Goal: Task Accomplishment & Management: Manage account settings

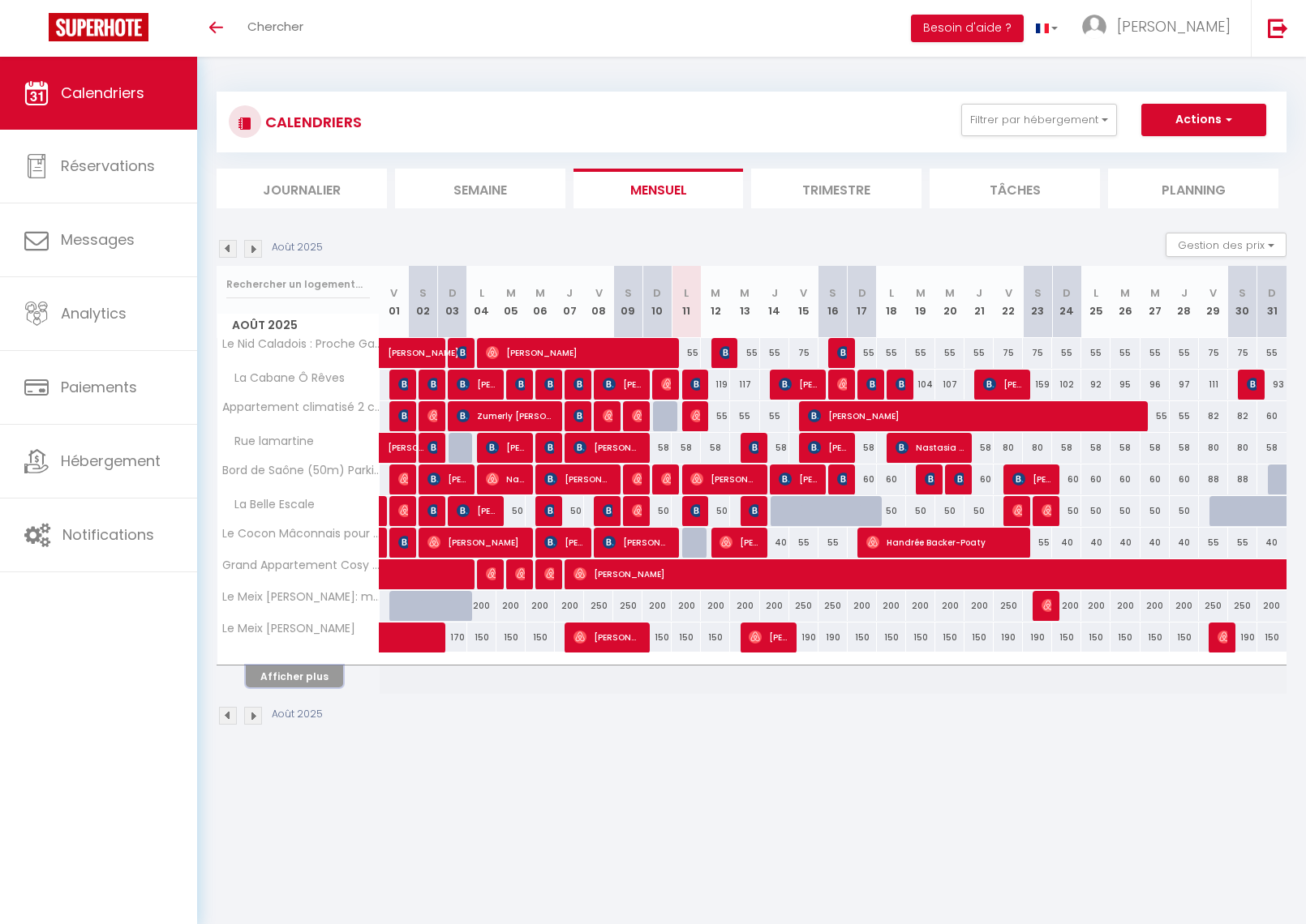
click at [297, 672] on button "Afficher plus" at bounding box center [295, 676] width 97 height 22
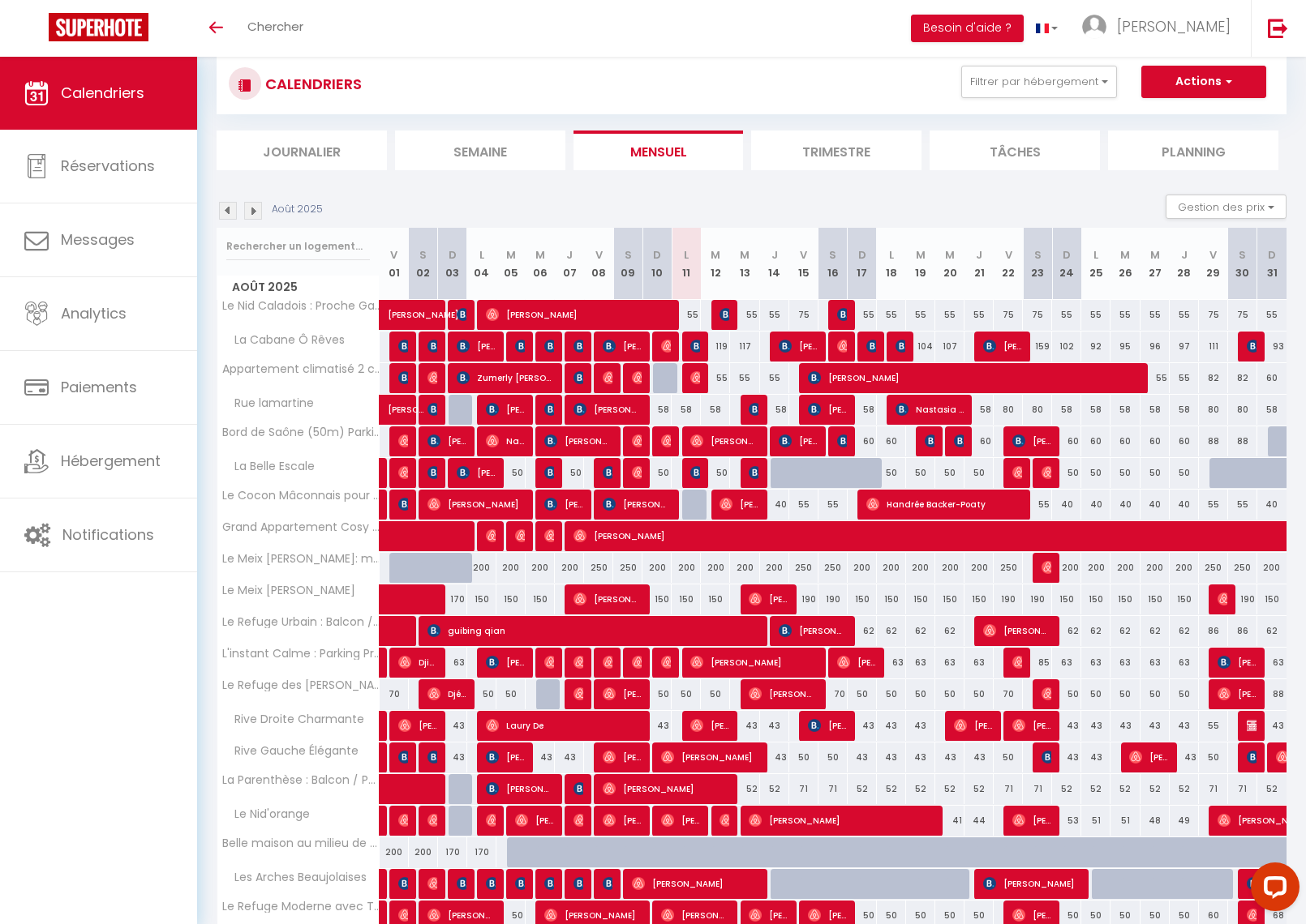
scroll to position [41, 0]
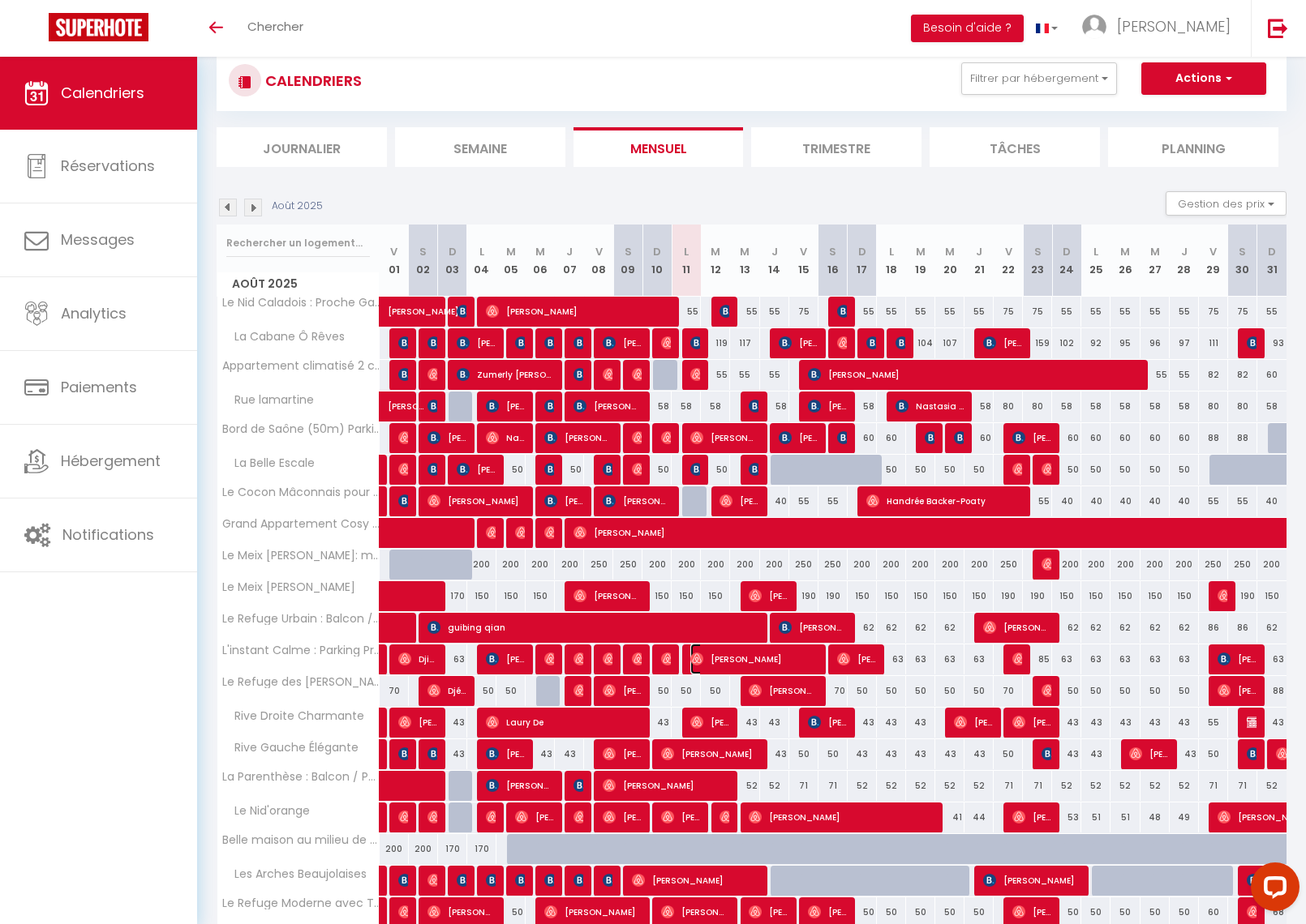
click at [712, 655] on span "[PERSON_NAME]" at bounding box center [753, 658] width 126 height 31
select select "OK"
select select "0"
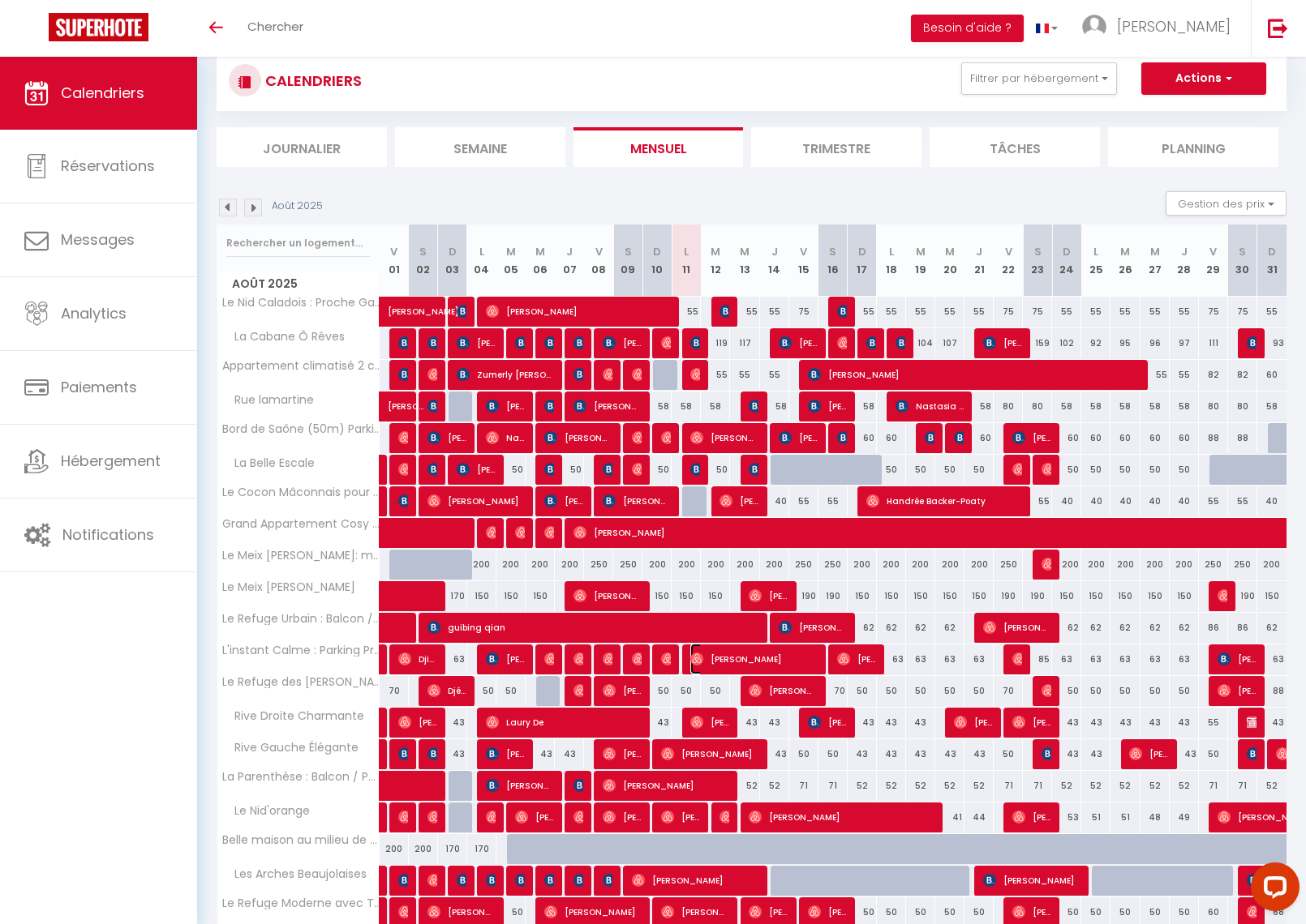
select select "1"
select select
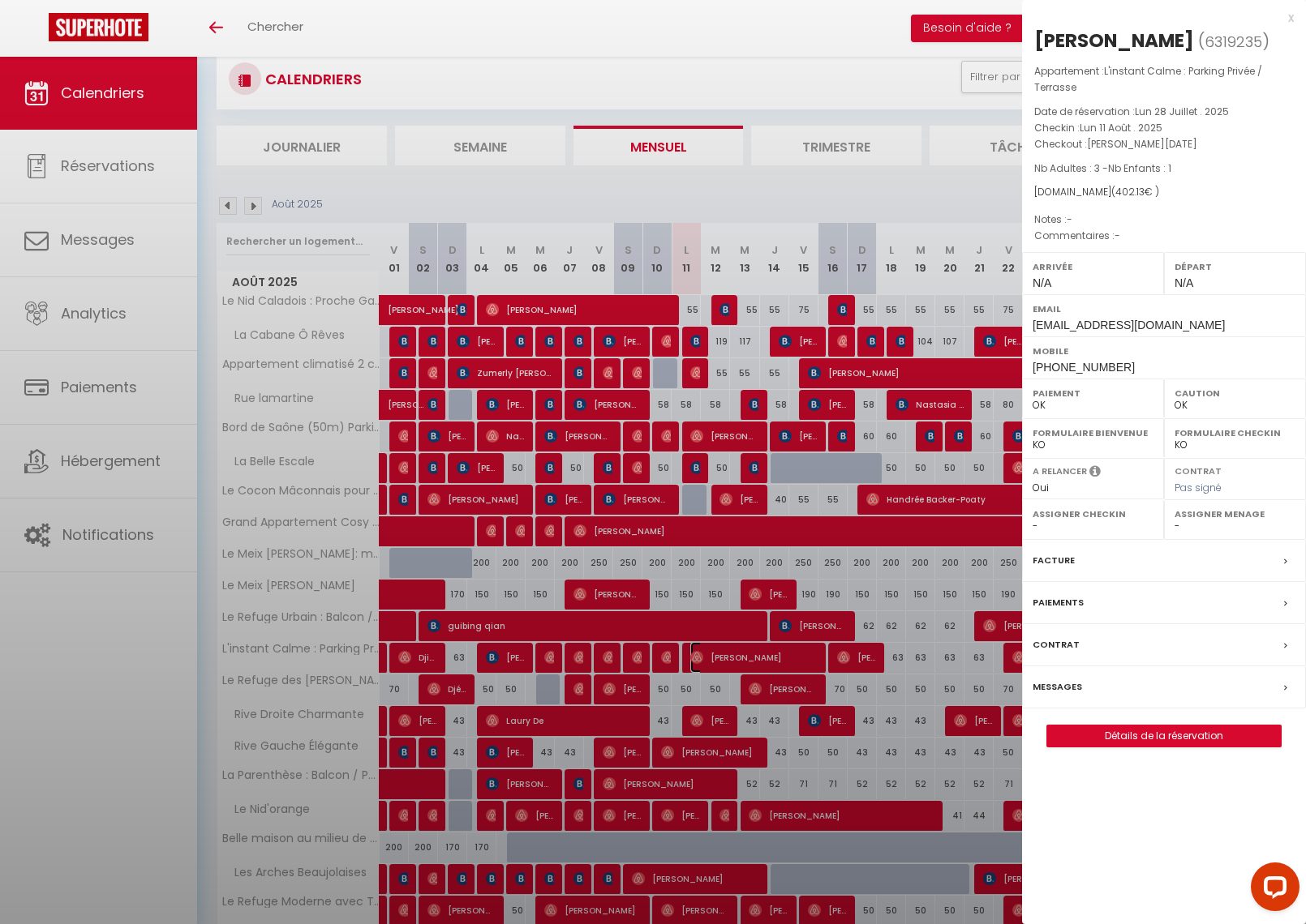
scroll to position [45, 0]
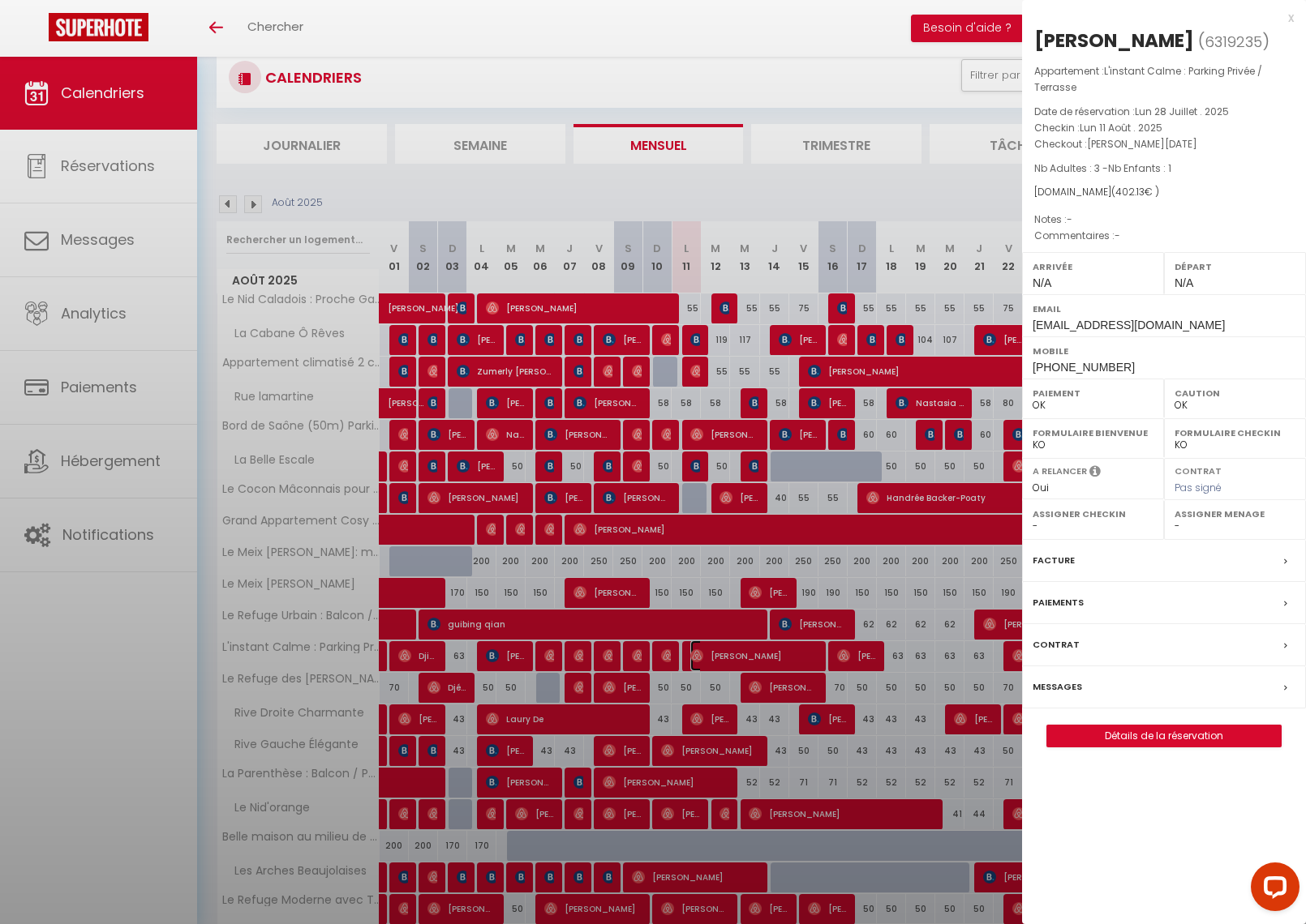
select select "23705"
select select "44366"
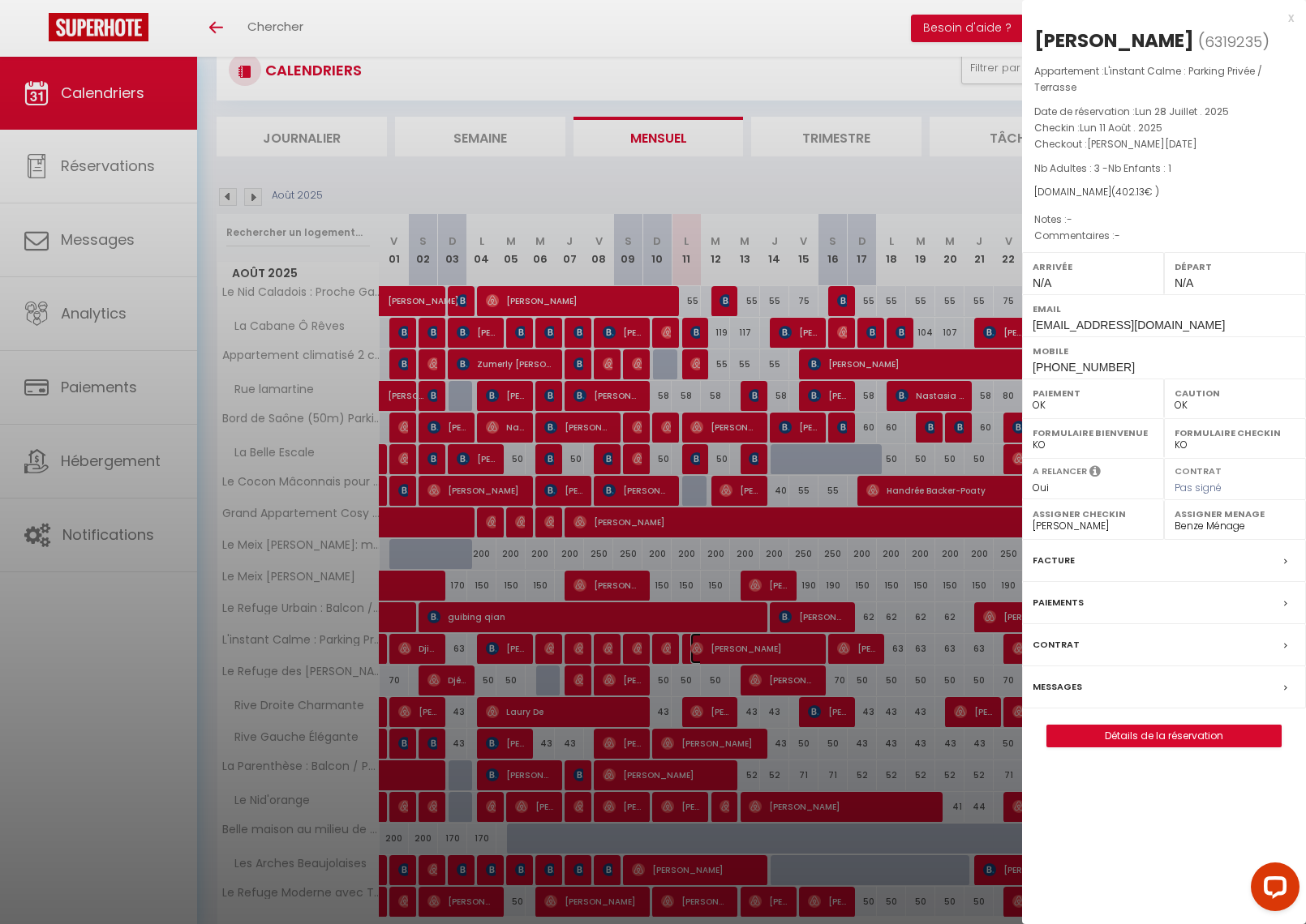
scroll to position [52, 0]
click at [1290, 17] on div "x" at bounding box center [1157, 18] width 271 height 20
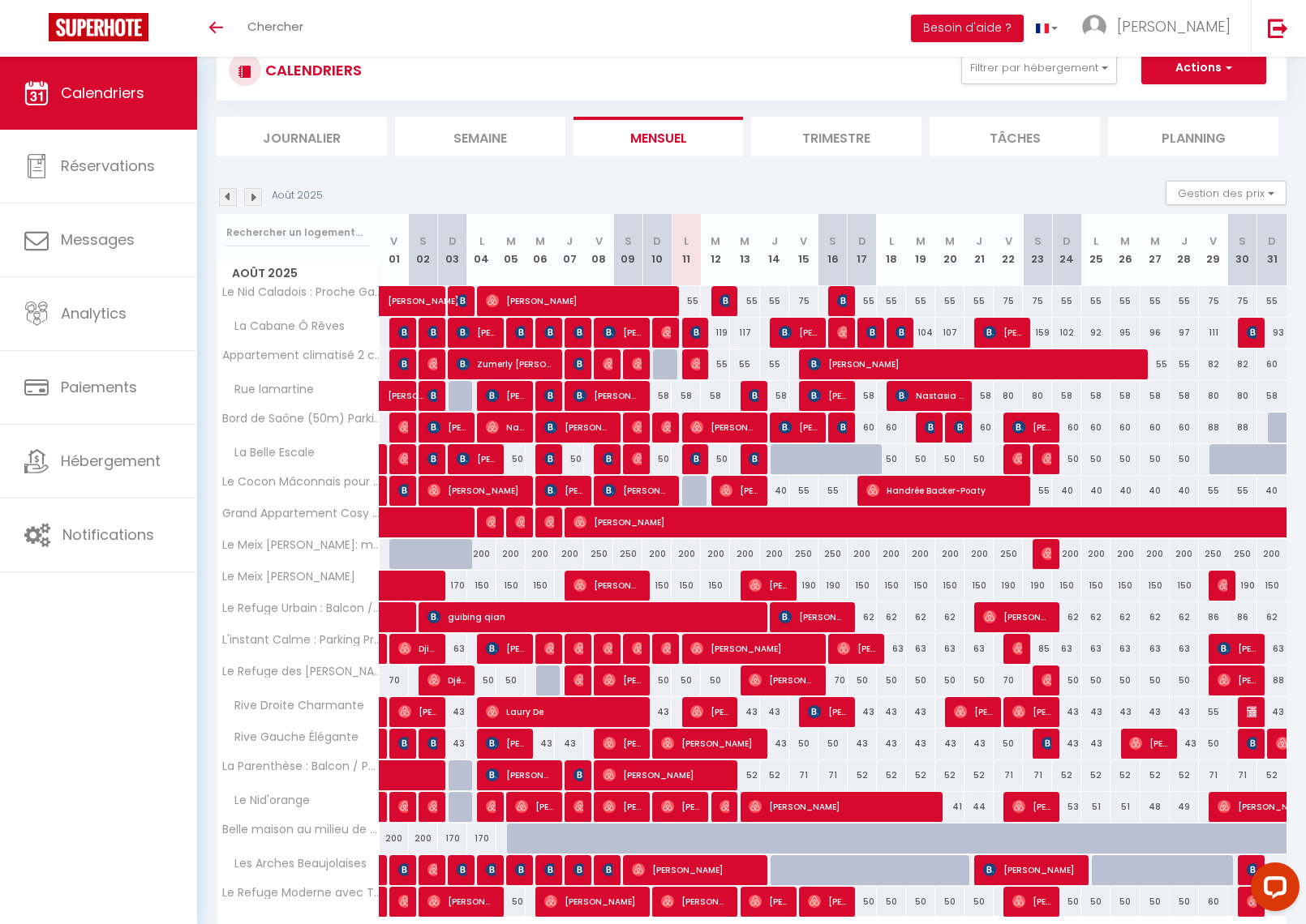
scroll to position [32, 0]
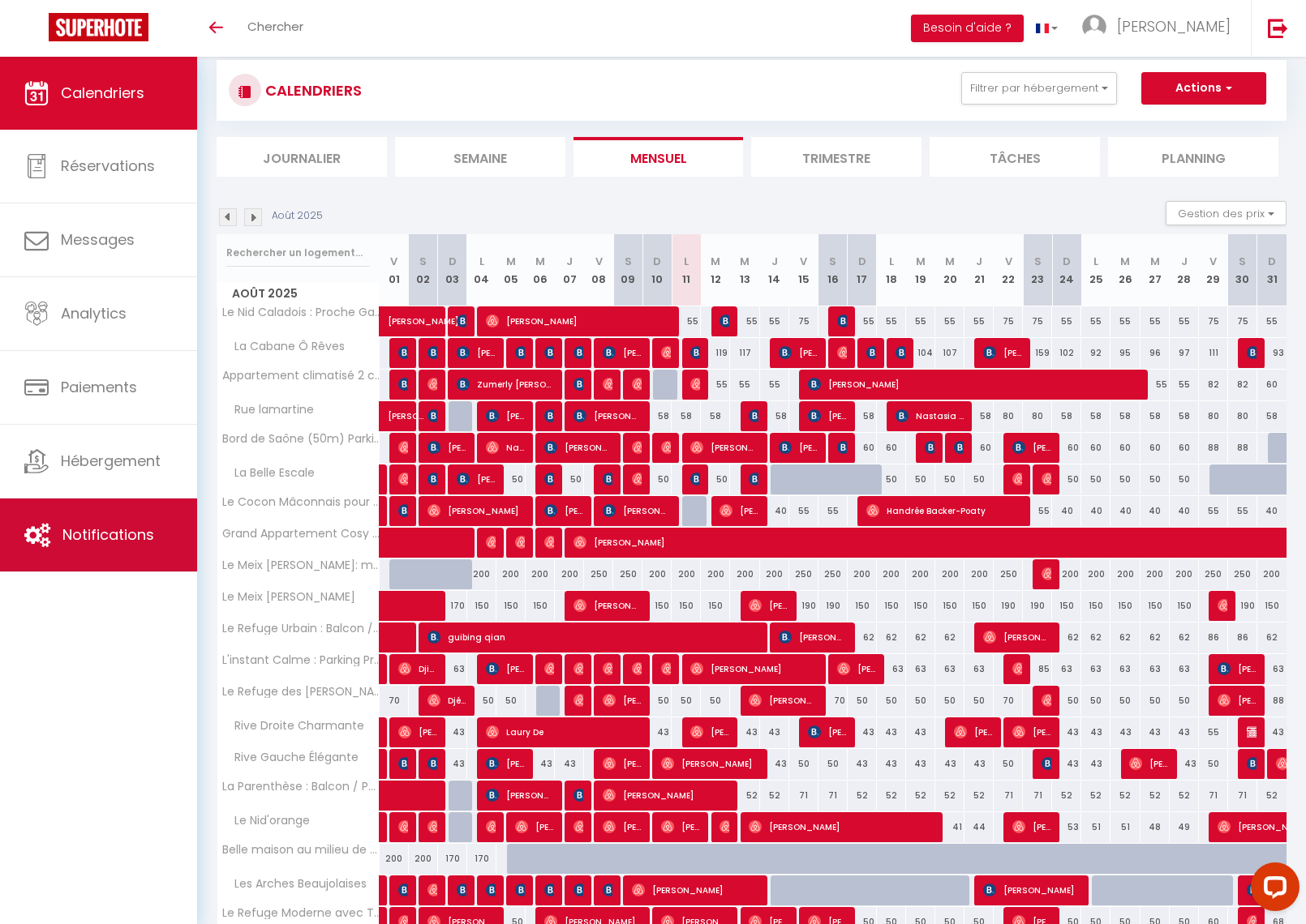
click at [92, 525] on span "Notifications" at bounding box center [109, 535] width 92 height 21
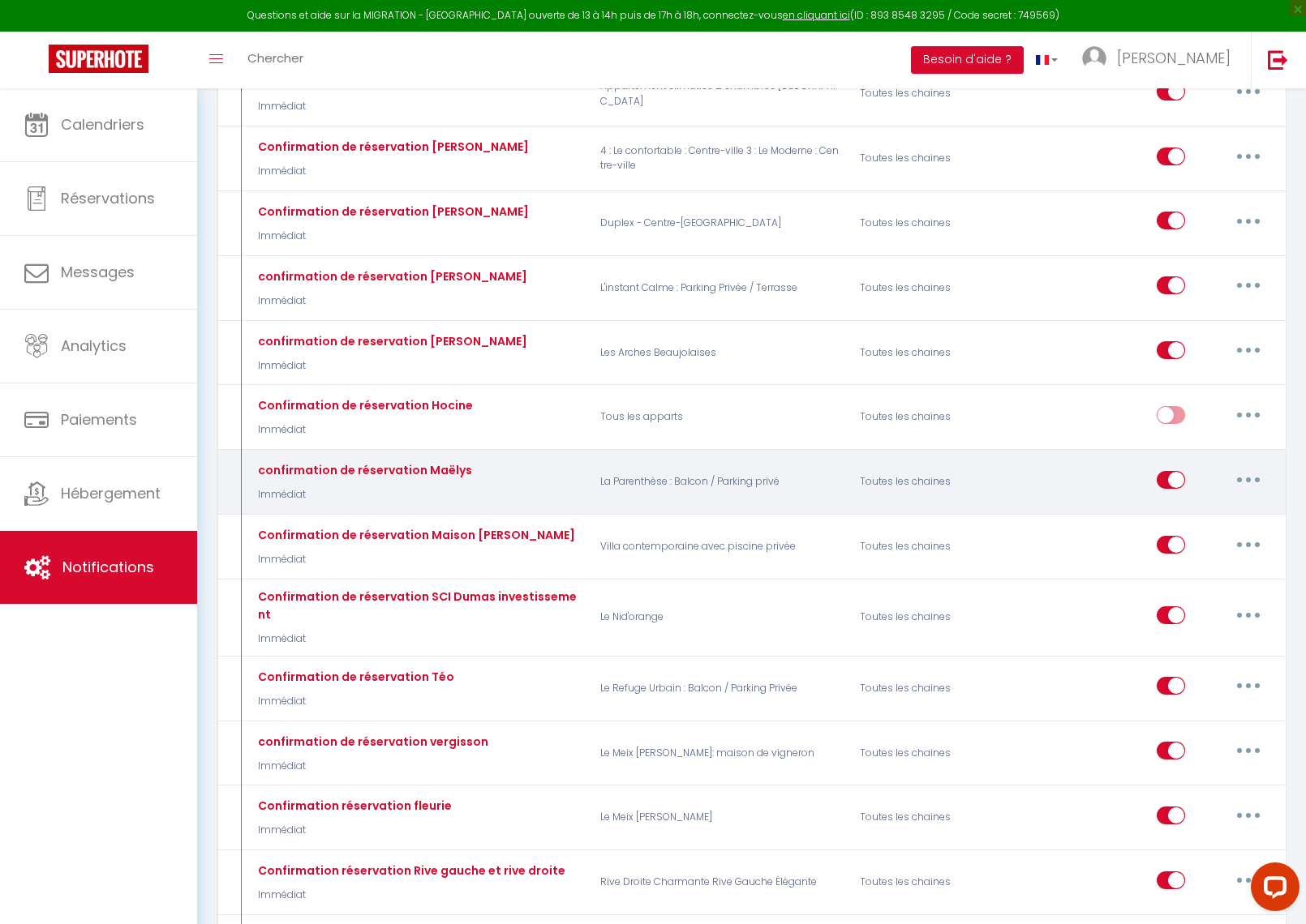
scroll to position [1313, 0]
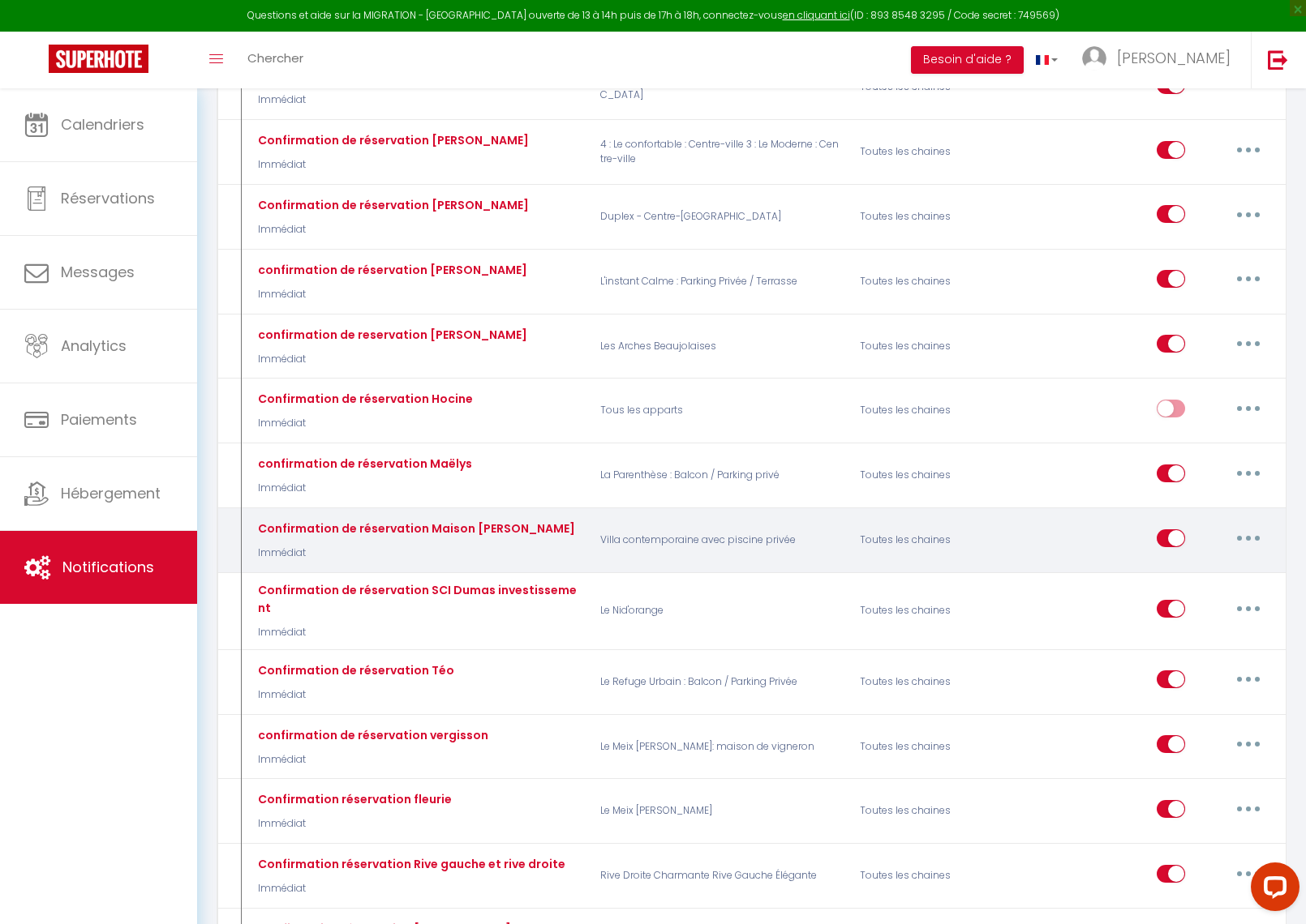
click at [1255, 533] on button "button" at bounding box center [1248, 539] width 46 height 26
click at [1209, 570] on link "Editer" at bounding box center [1206, 574] width 120 height 27
type input "Confirmation de réservation Maison [PERSON_NAME]"
select select "Immédiat"
select select
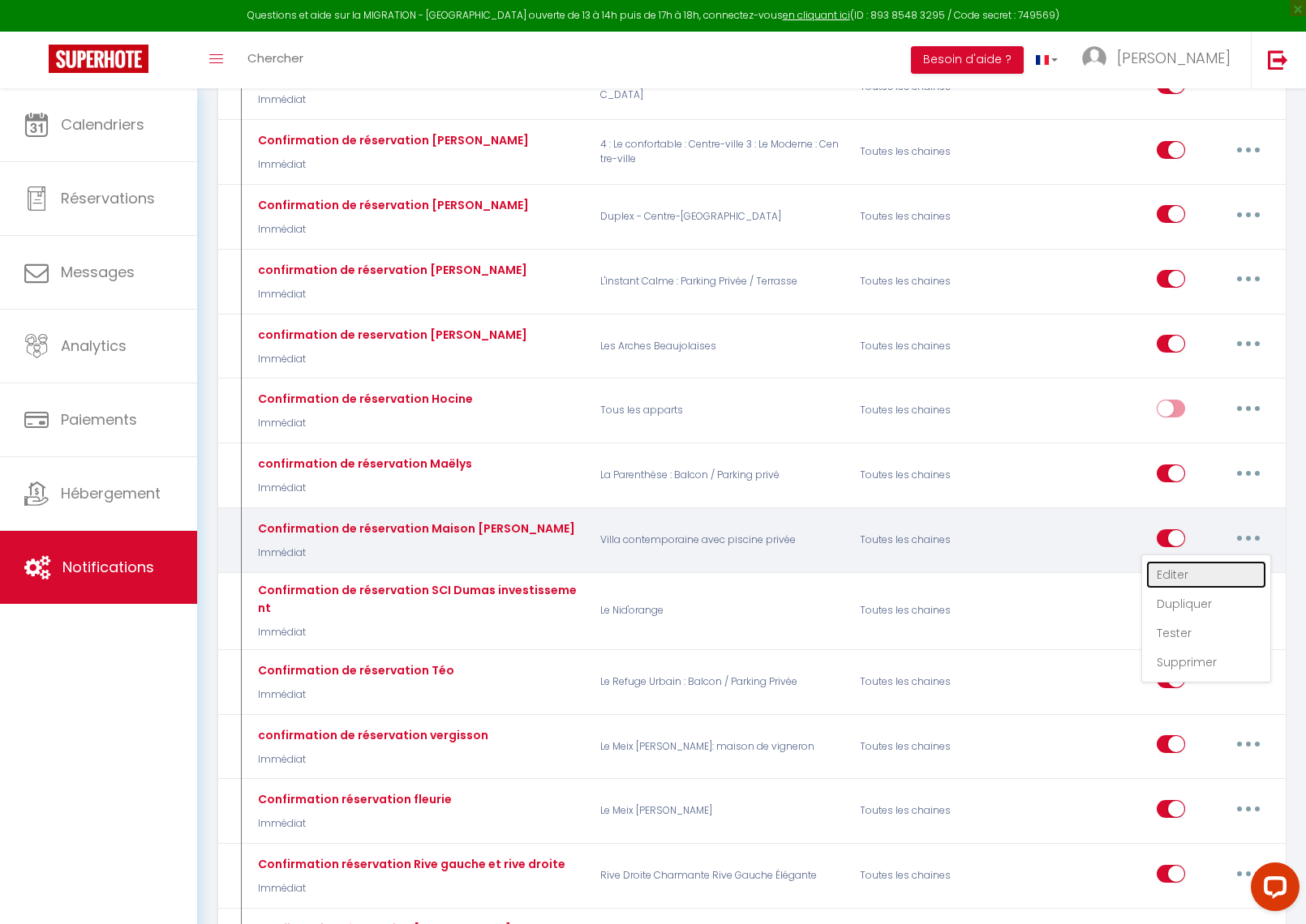
checkbox input "true"
checkbox input "false"
radio input "true"
type input "Confirmation de réservation"
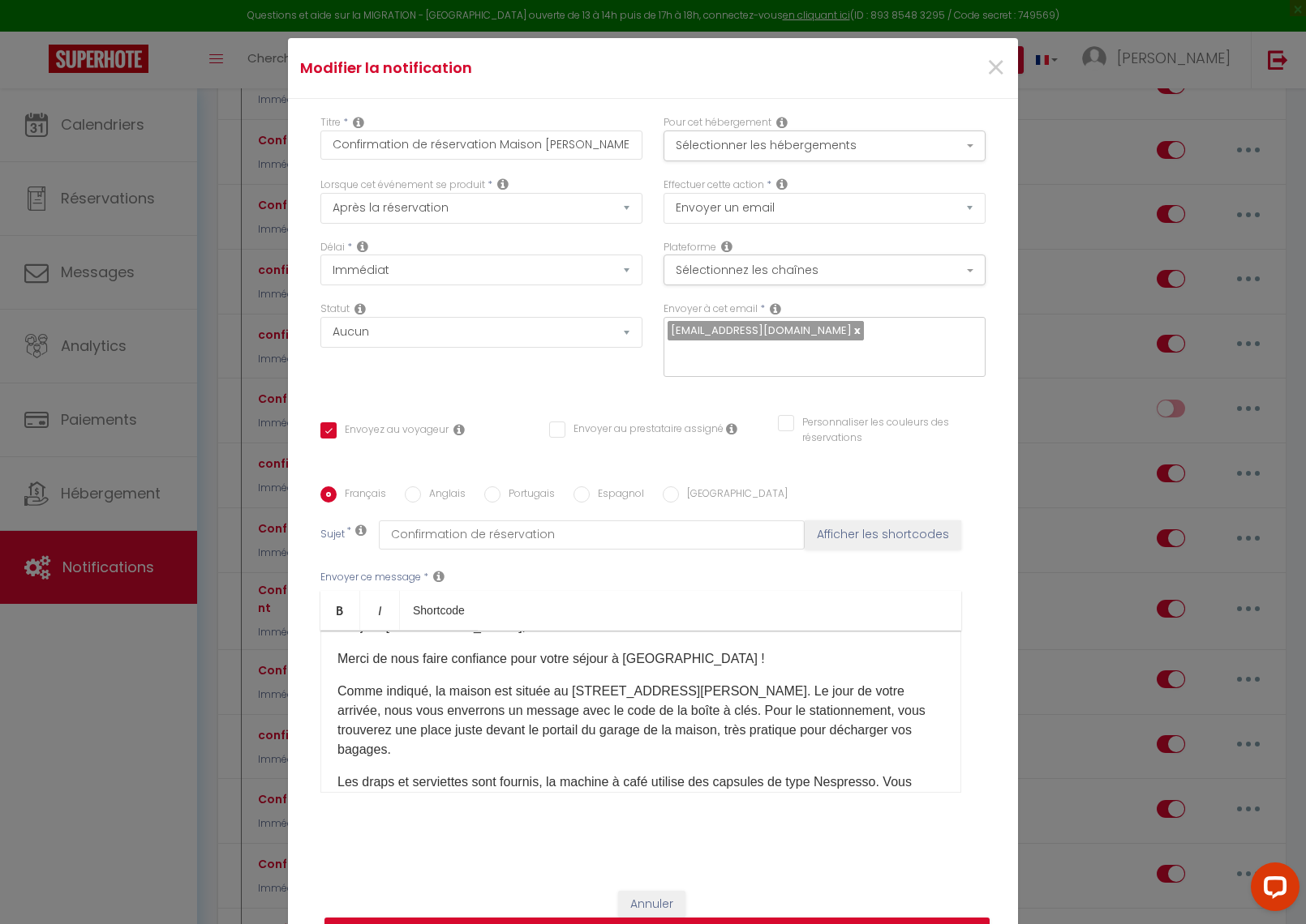
scroll to position [0, 0]
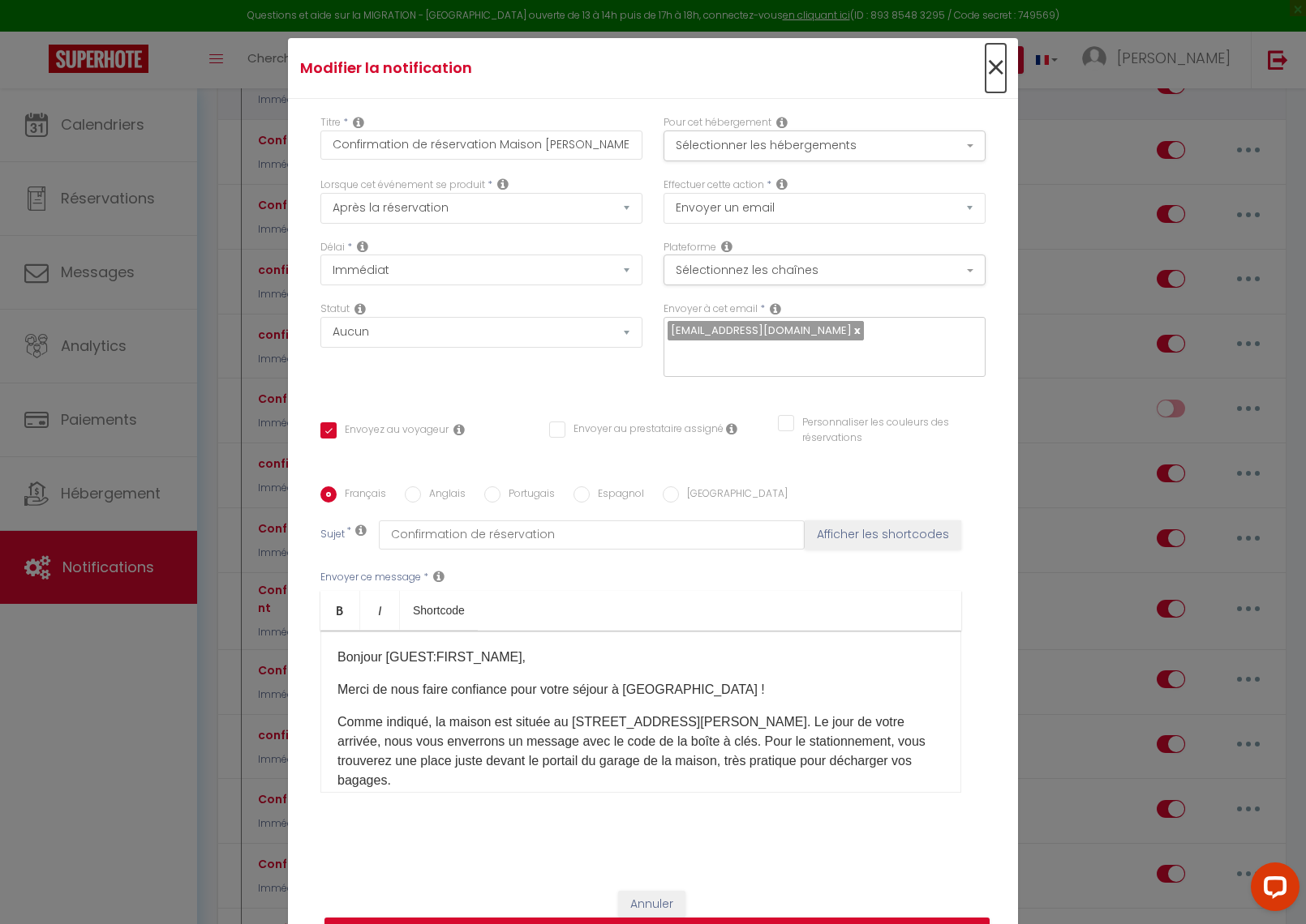
drag, startPoint x: 1001, startPoint y: 78, endPoint x: 991, endPoint y: 89, distance: 14.9
click at [1001, 78] on span "×" at bounding box center [995, 68] width 21 height 49
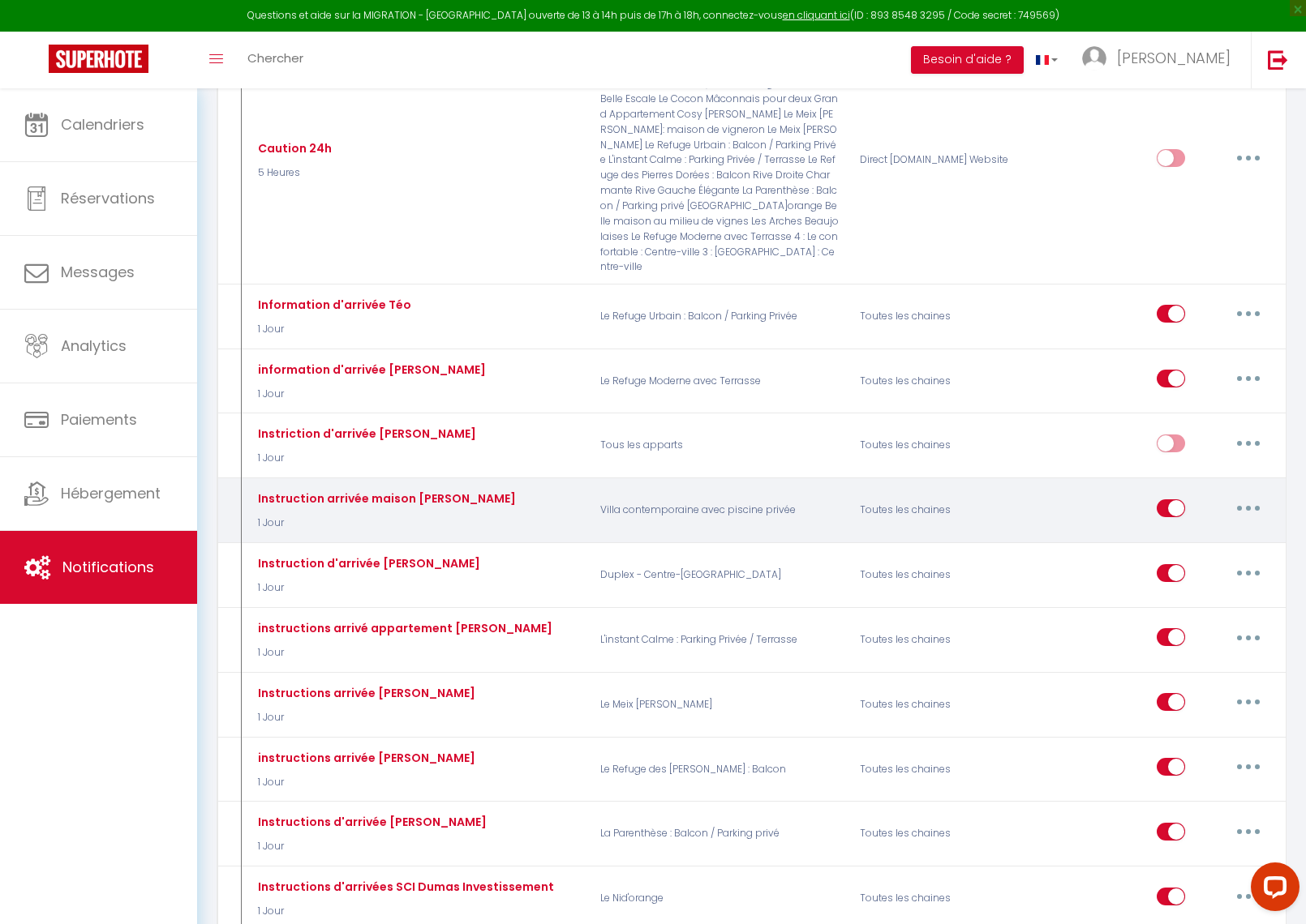
scroll to position [3152, 0]
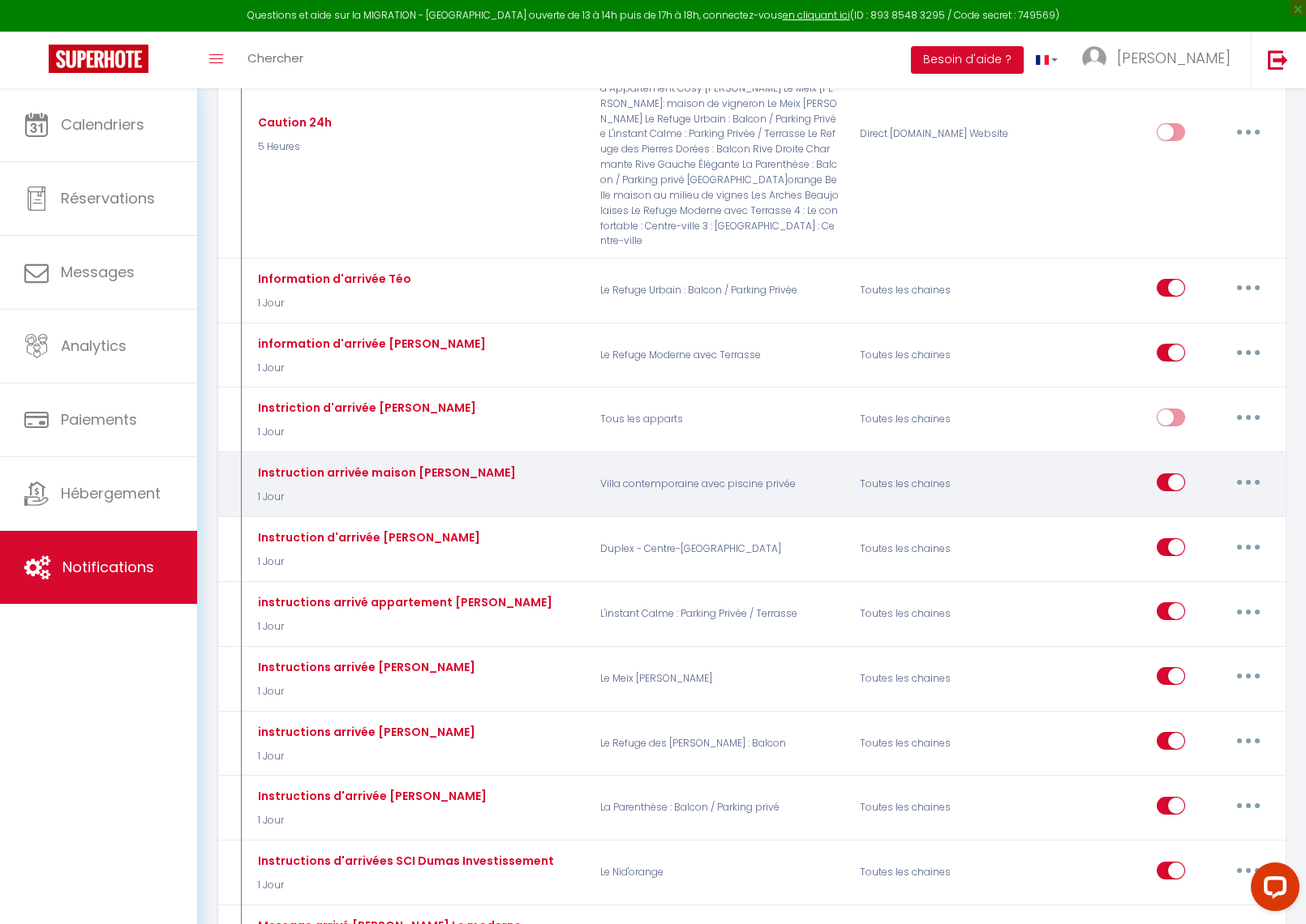
drag, startPoint x: 1241, startPoint y: 453, endPoint x: 1235, endPoint y: 458, distance: 7.8
click at [1241, 469] on button "button" at bounding box center [1248, 483] width 46 height 26
click at [1218, 505] on link "Editer" at bounding box center [1206, 518] width 120 height 27
type input "Instruction arrivée maison [PERSON_NAME]"
select select "1 Jour"
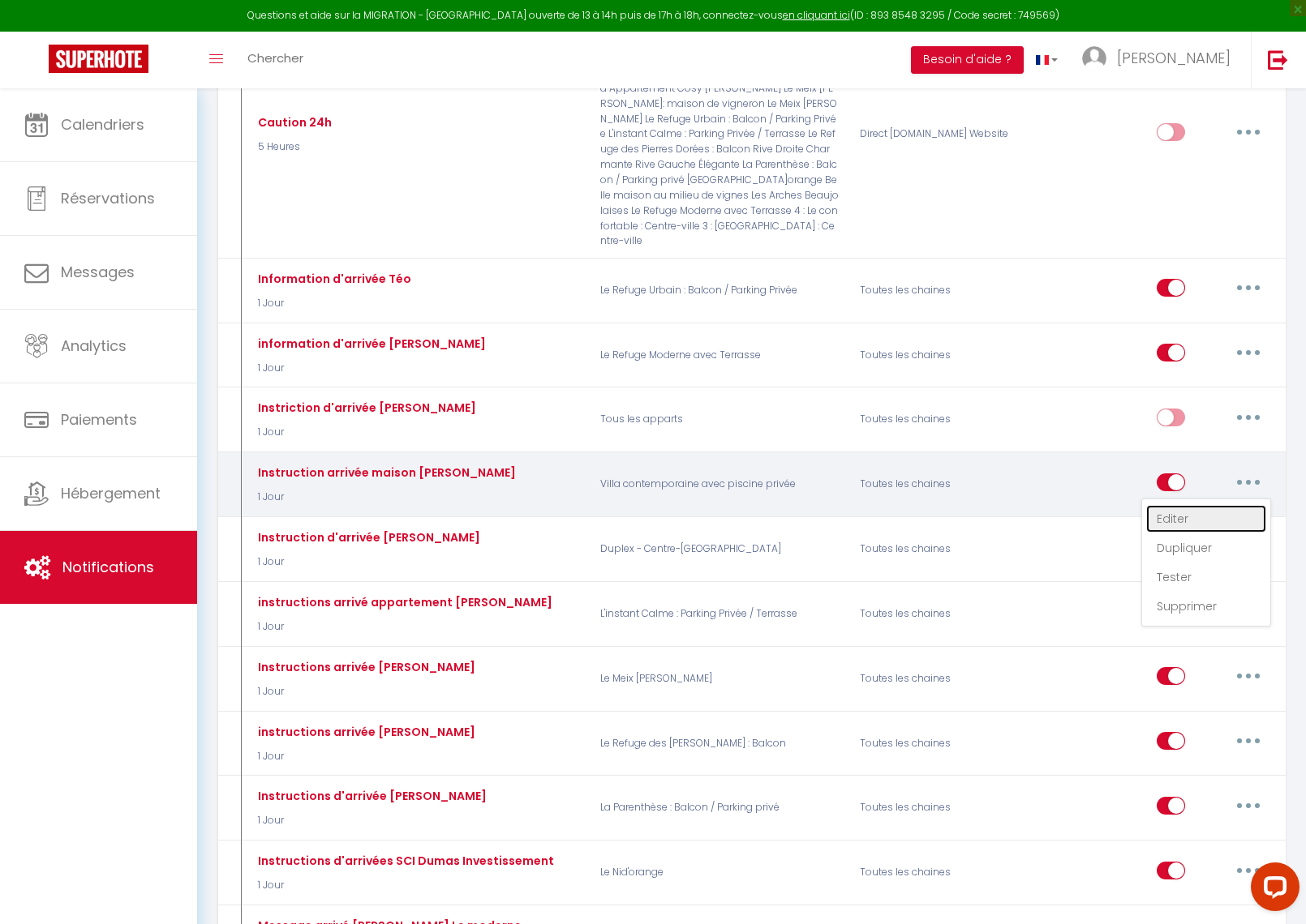
checkbox input "true"
checkbox input "false"
type input "Instructions d'arrivée dans la maison à [GEOGRAPHIC_DATA]"
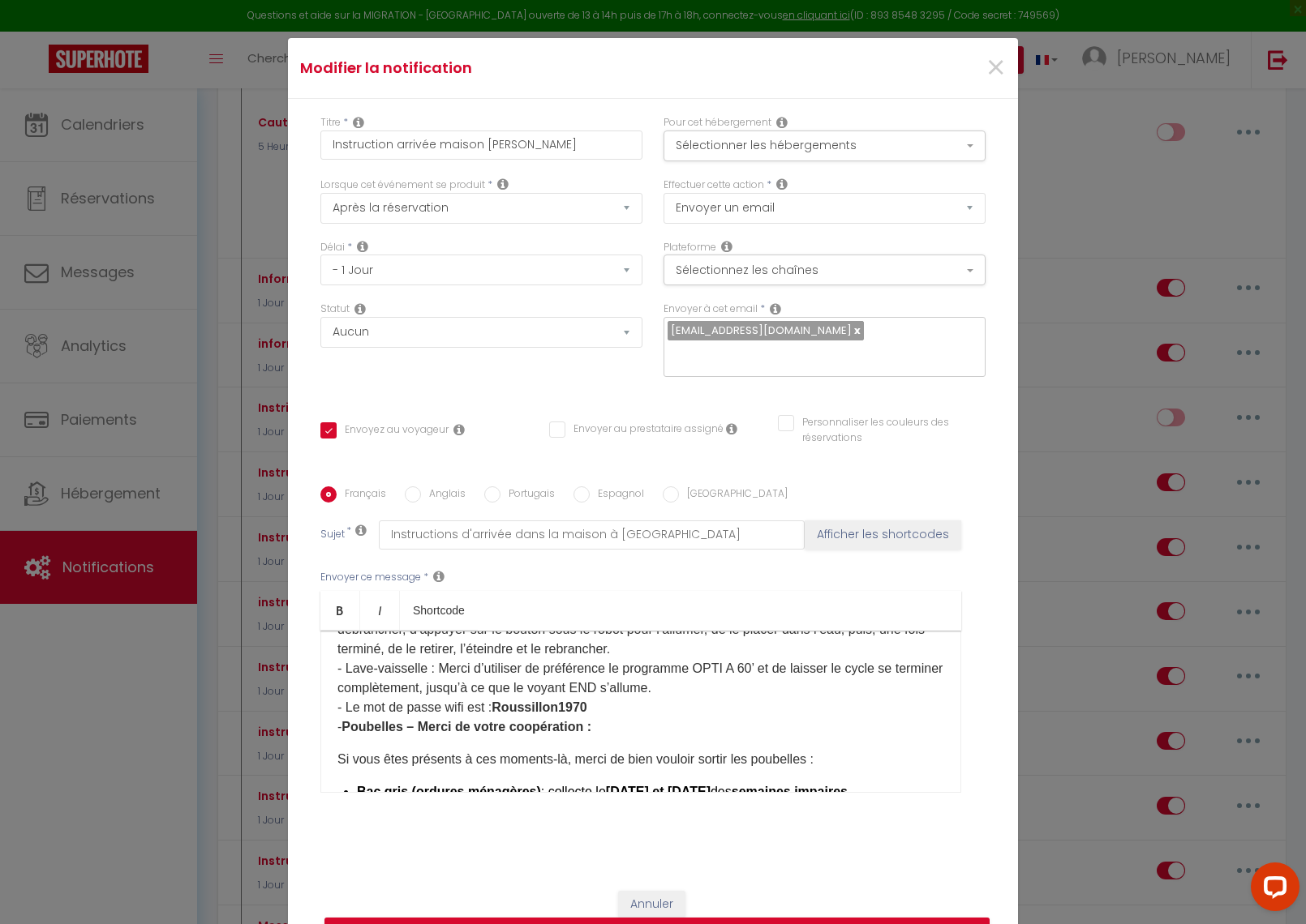
scroll to position [359, 0]
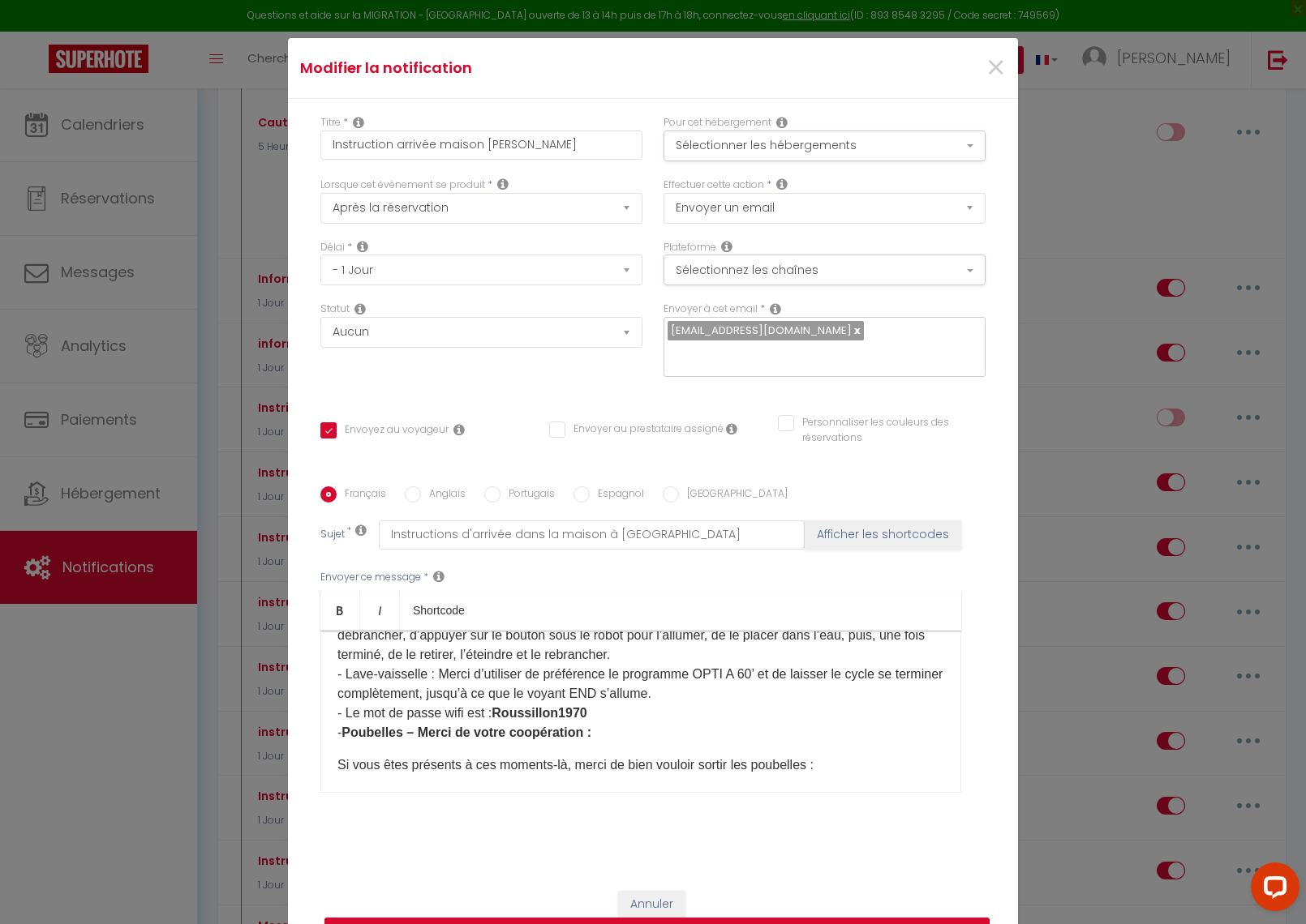
click at [507, 718] on b "Roussillon1970 ​ ​" at bounding box center [538, 713] width 94 height 14
click at [612, 719] on p "- Les draps, serviettes, gel douche, shampoing et quelques condiments sont four…" at bounding box center [641, 626] width 607 height 234
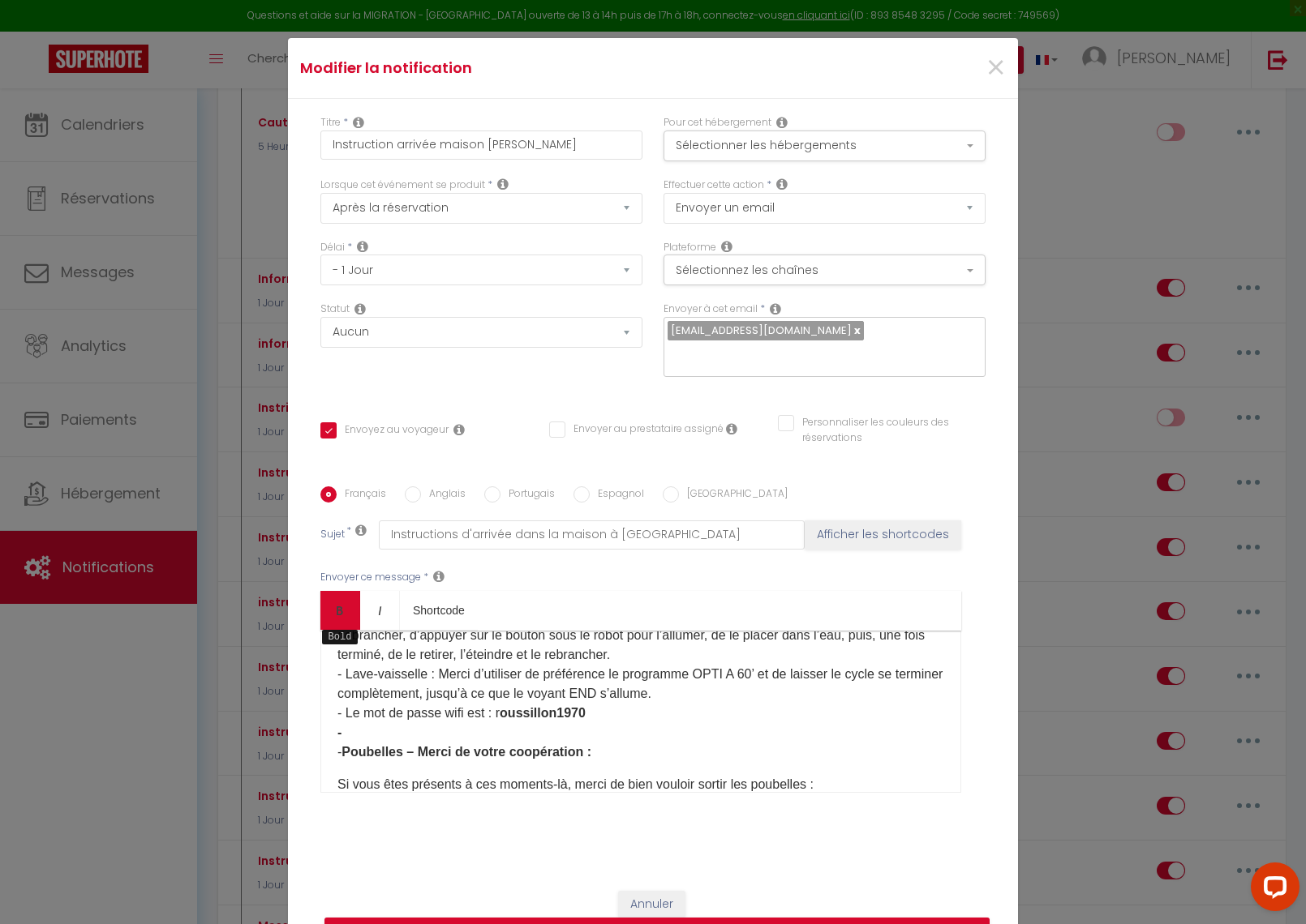
click at [349, 594] on link "Bold" at bounding box center [340, 611] width 39 height 39
click at [693, 738] on b "oussillon1970 - ​ Pour le volet roulant de la chambre rose, il faut appuyer for…" at bounding box center [569, 723] width 462 height 34
click at [755, 739] on b "oussillon1970 - ​ Pour le volet roulant de la chambre rose, il faut appuyer ass…" at bounding box center [588, 723] width 501 height 34
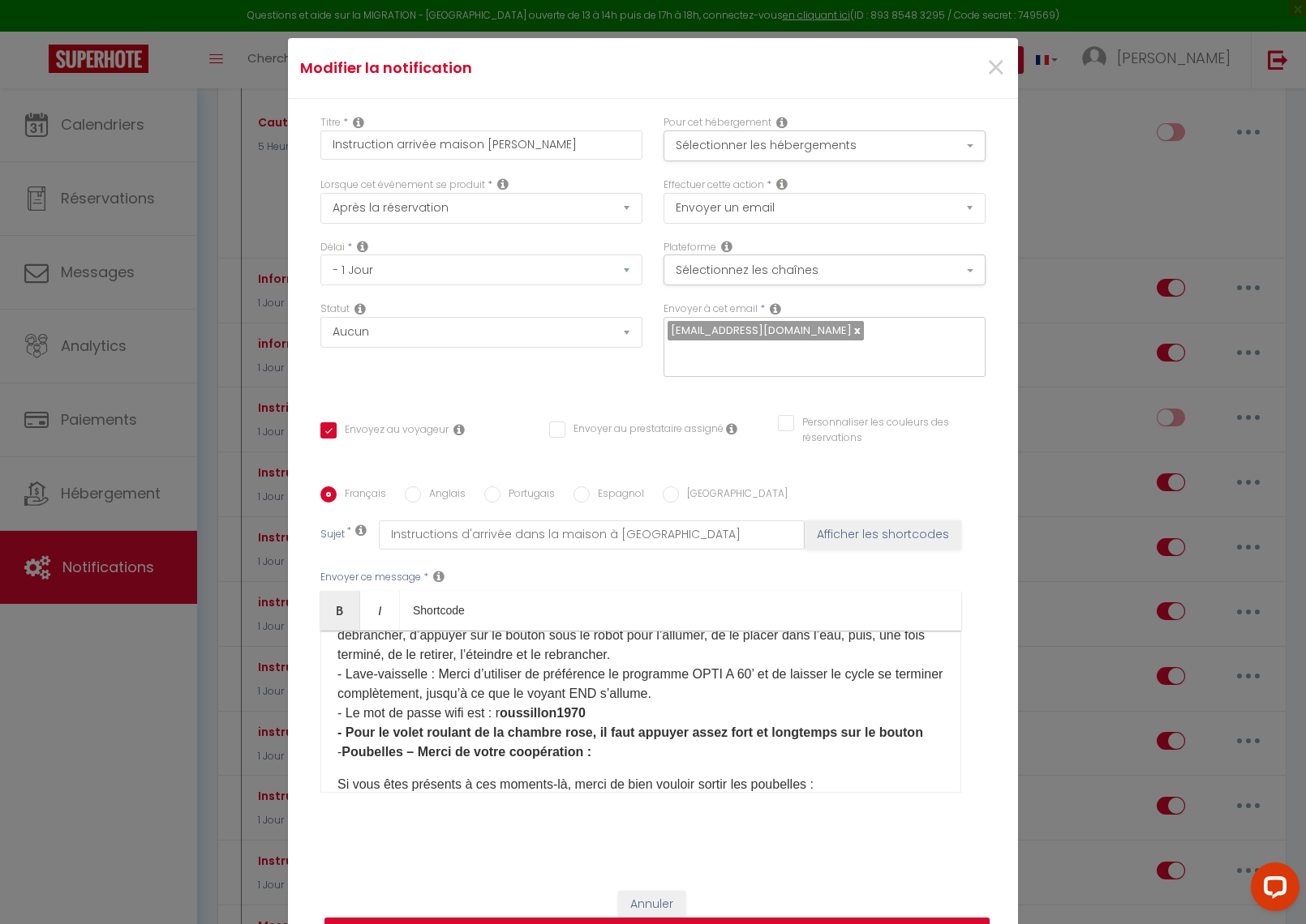
click at [936, 735] on p "- Les draps, serviettes, gel douche, shampoing et quelques condiments sont four…" at bounding box center [641, 635] width 607 height 253
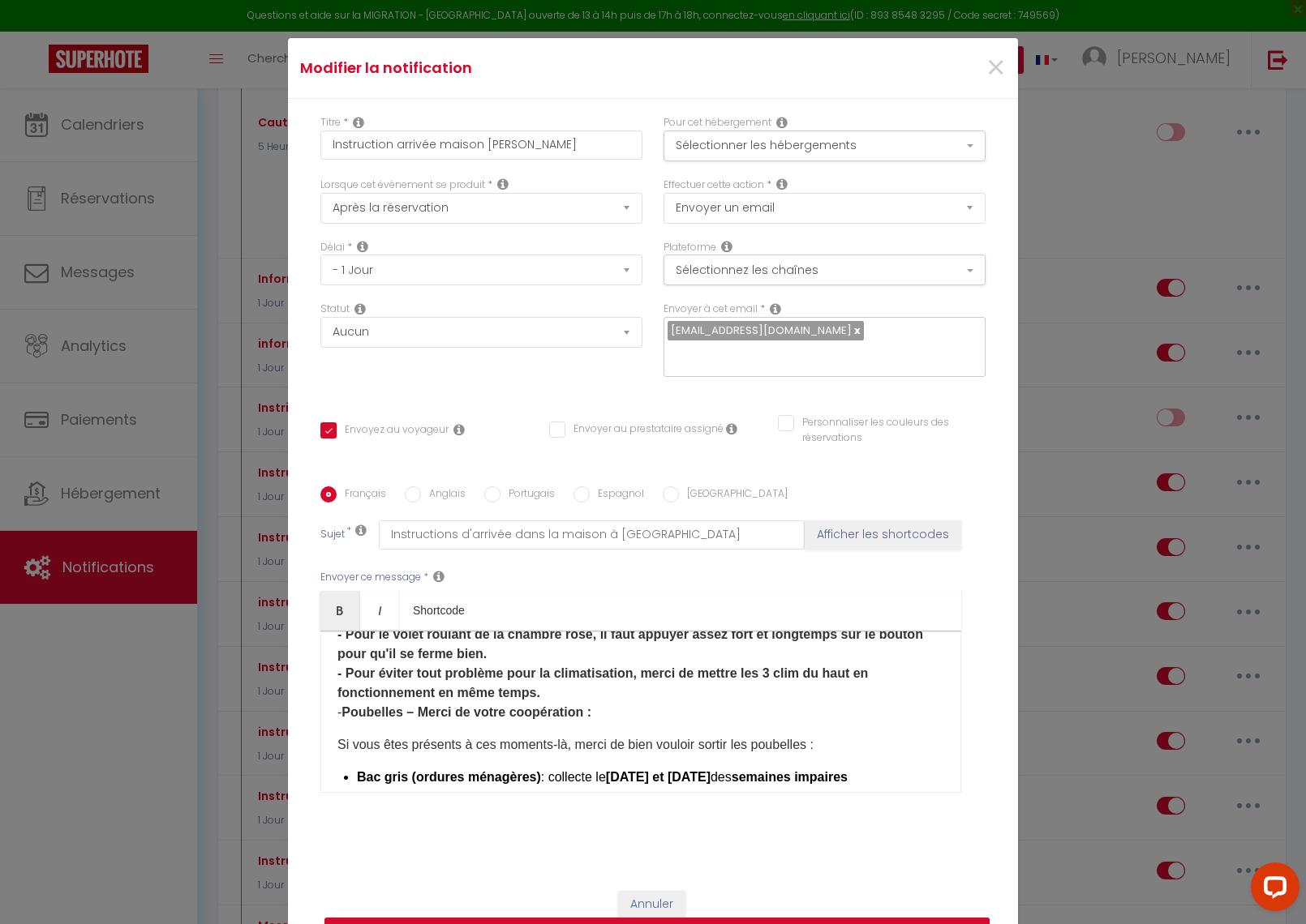
scroll to position [473, 0]
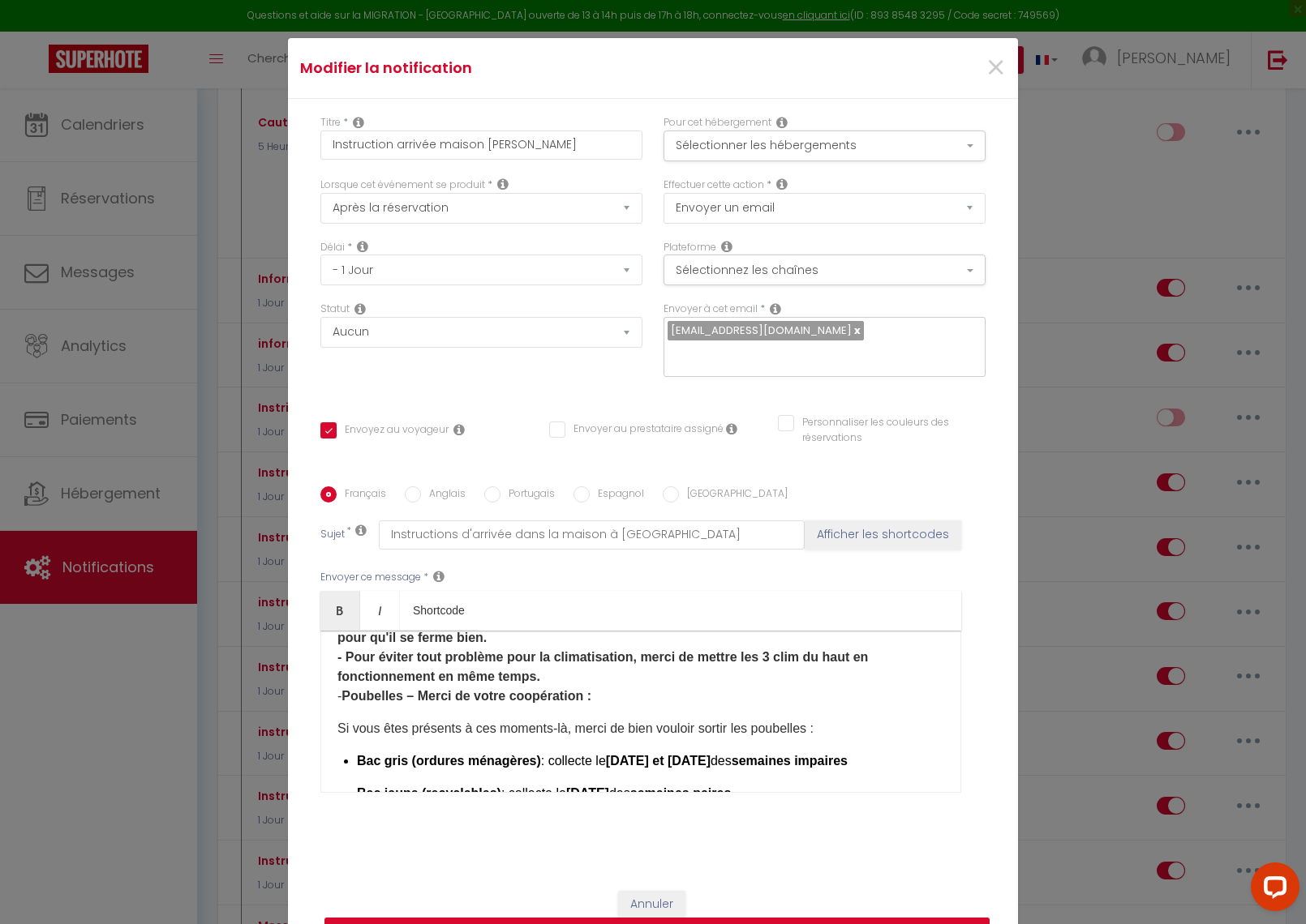
click at [717, 917] on button "Mettre à jour" at bounding box center [657, 932] width 665 height 31
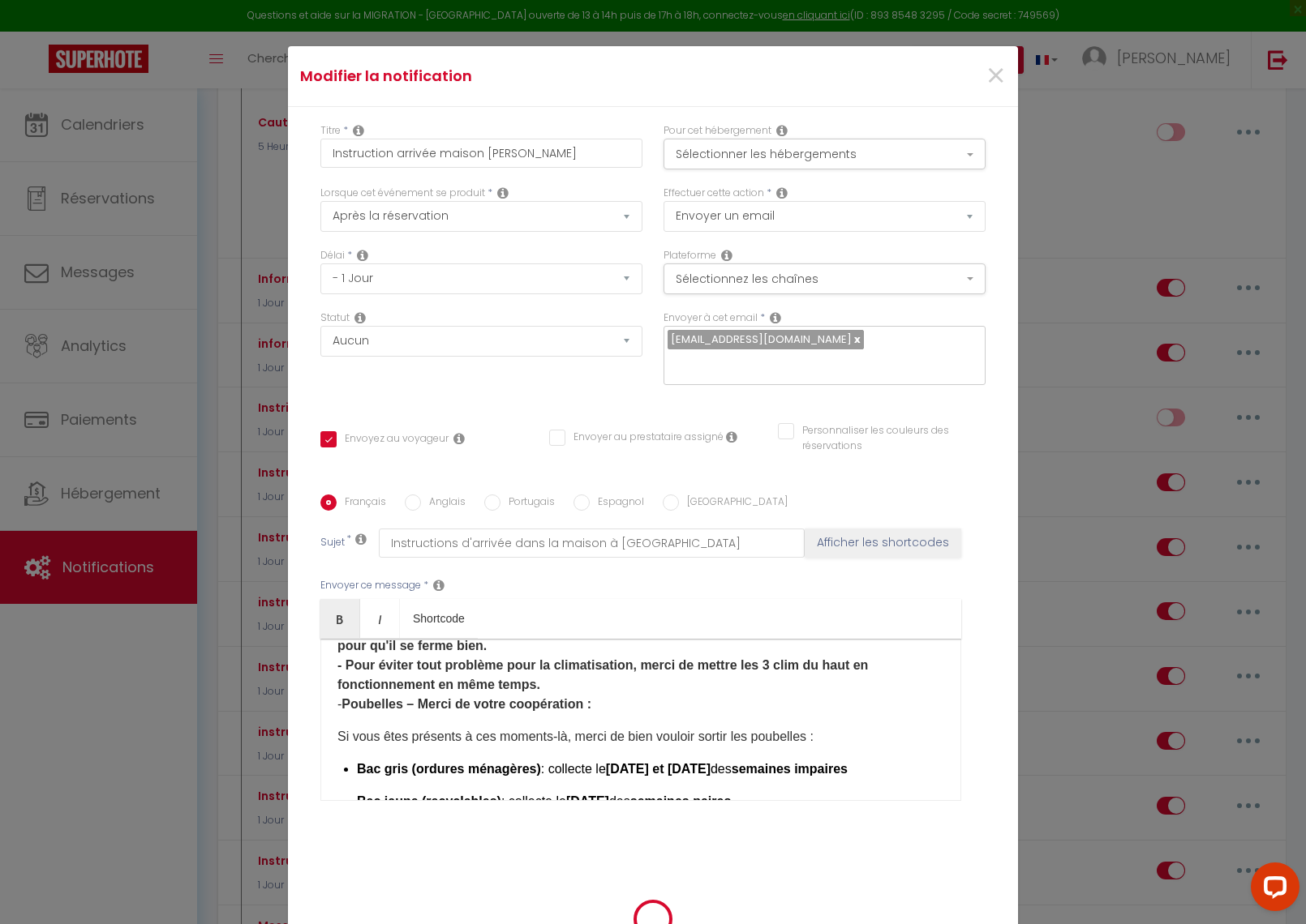
checkbox input "true"
checkbox input "false"
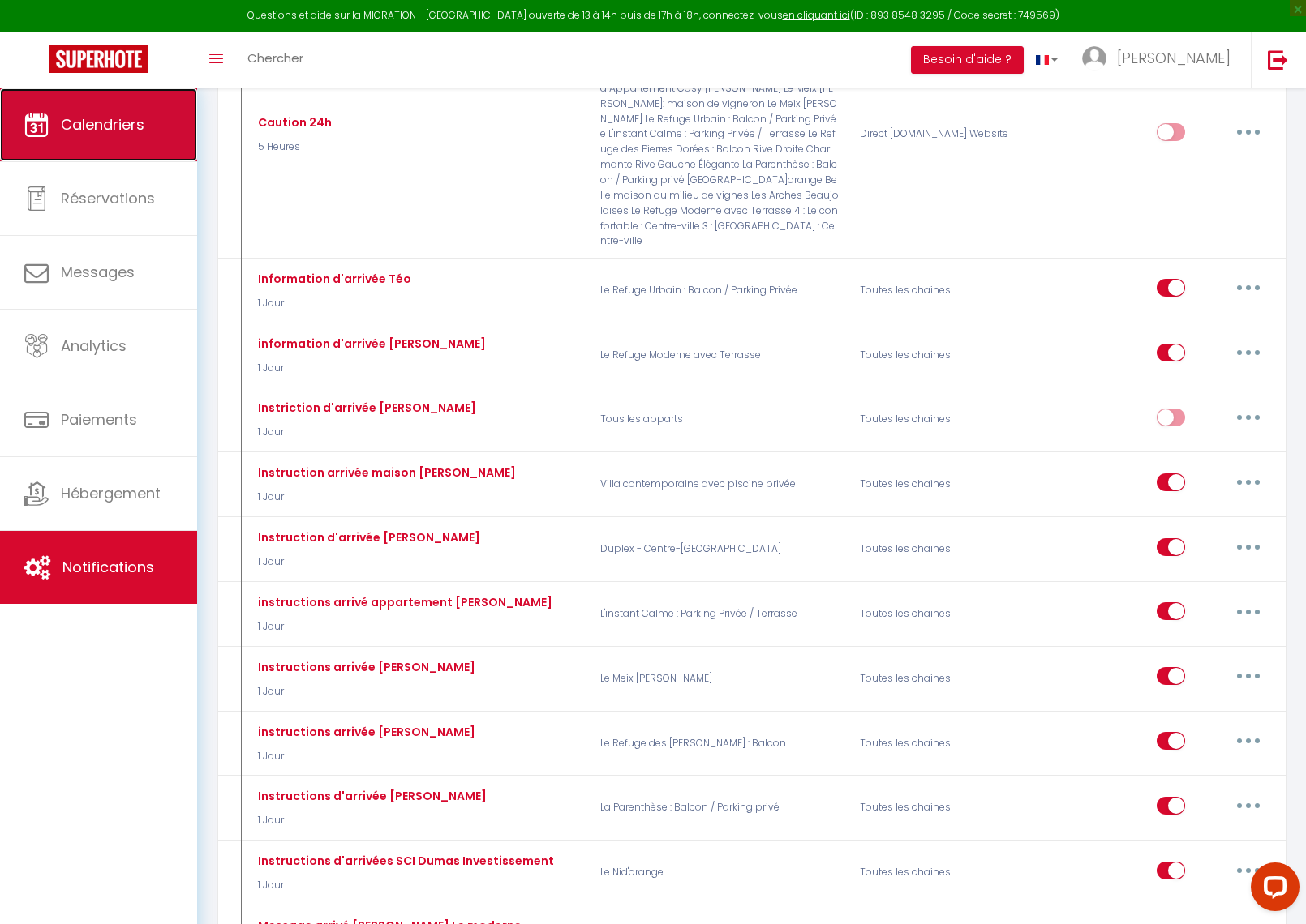
click at [100, 132] on span "Calendriers" at bounding box center [102, 124] width 83 height 21
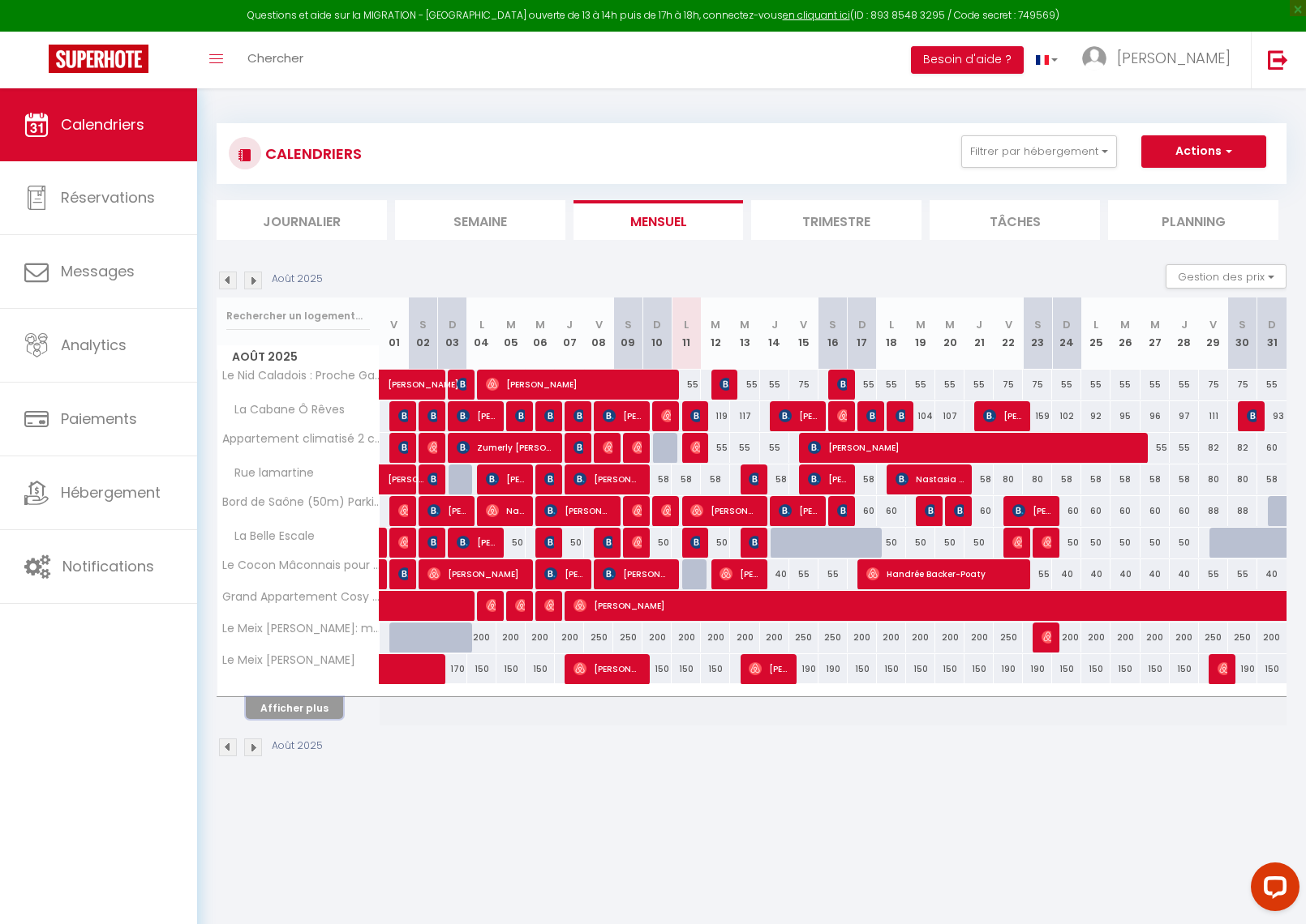
drag, startPoint x: 312, startPoint y: 703, endPoint x: 485, endPoint y: 668, distance: 176.5
click at [312, 703] on button "Afficher plus" at bounding box center [295, 708] width 97 height 22
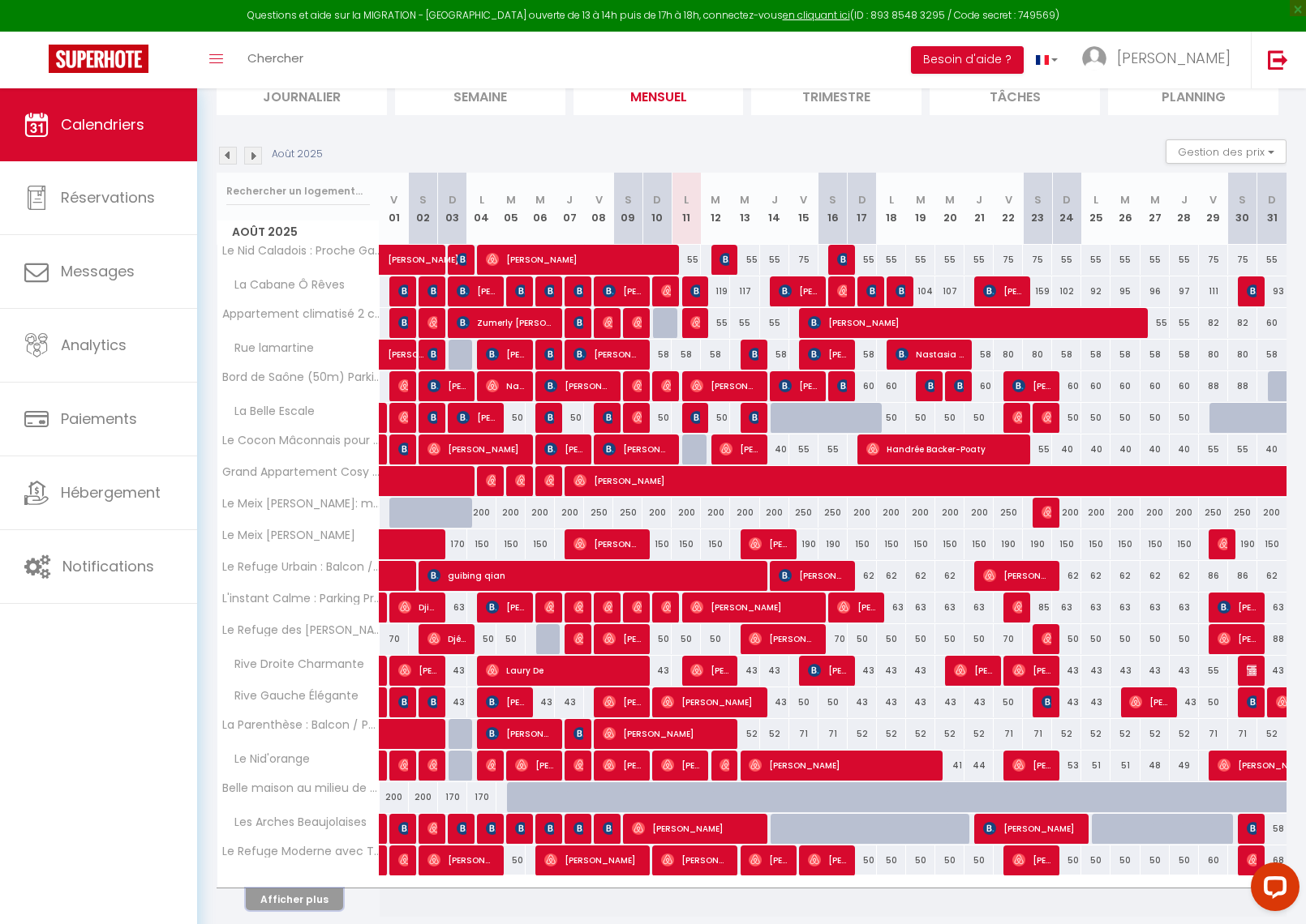
scroll to position [185, 0]
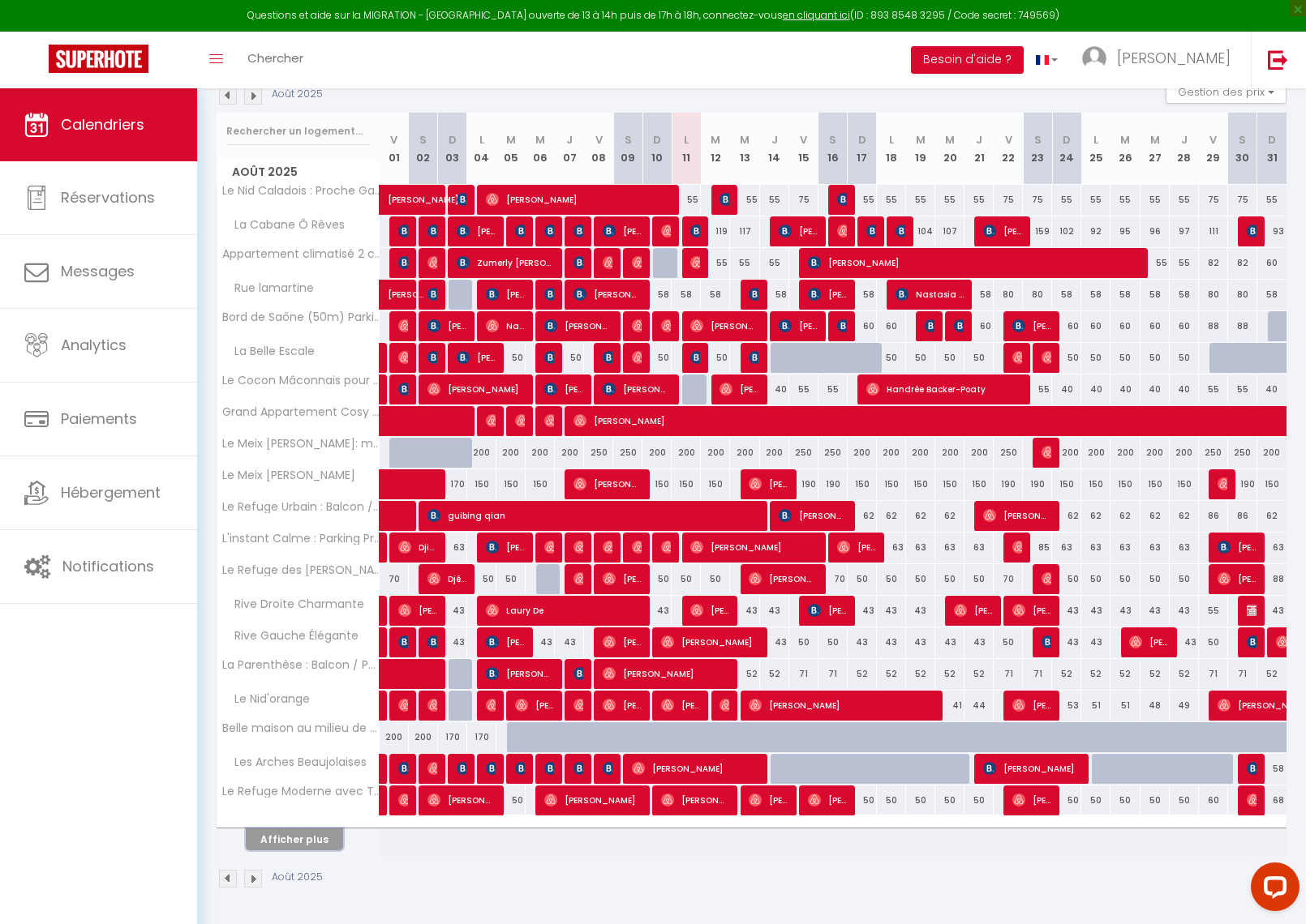
drag, startPoint x: 310, startPoint y: 837, endPoint x: 585, endPoint y: 751, distance: 288.1
click at [310, 837] on button "Afficher plus" at bounding box center [295, 839] width 97 height 22
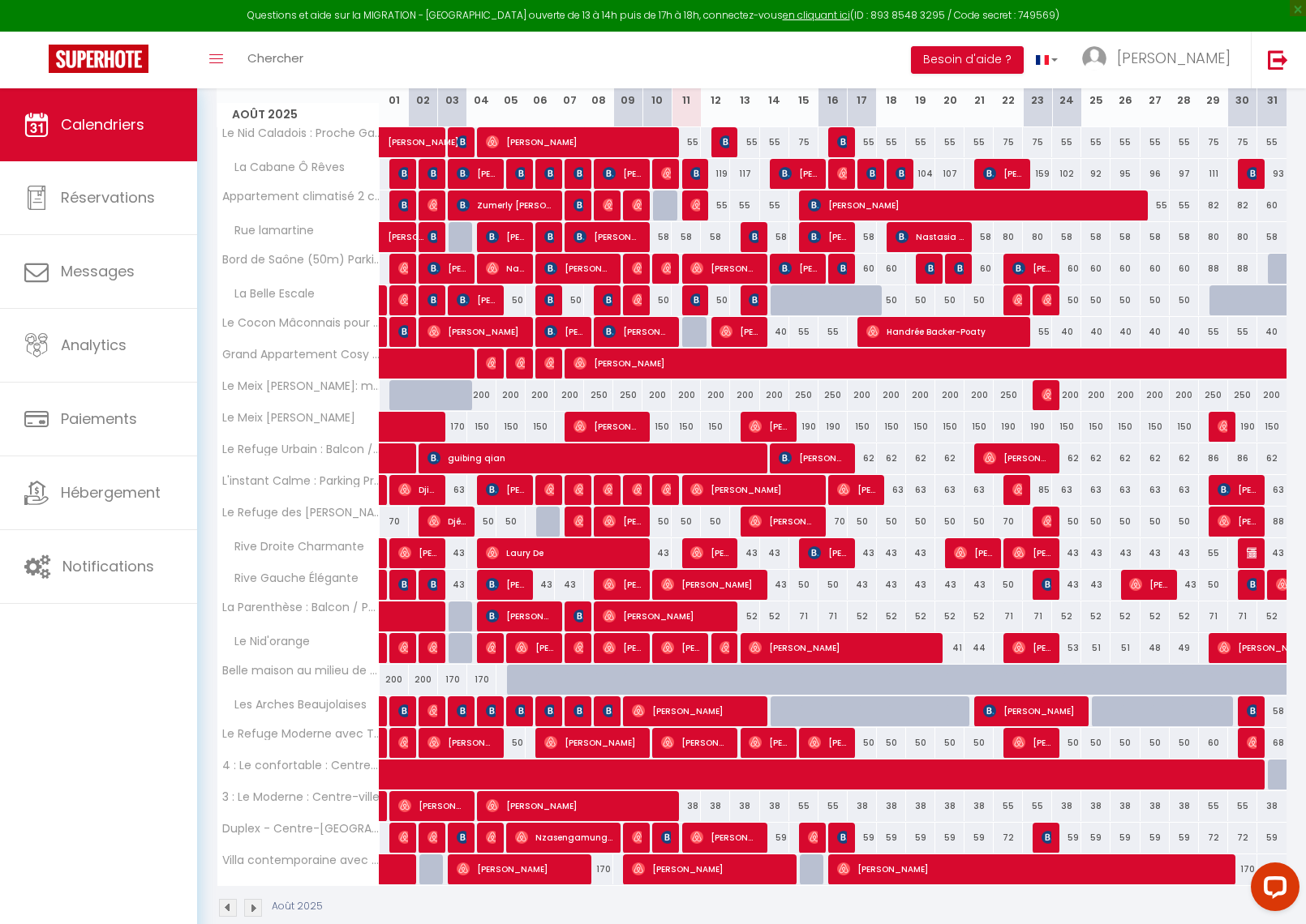
scroll to position [271, 0]
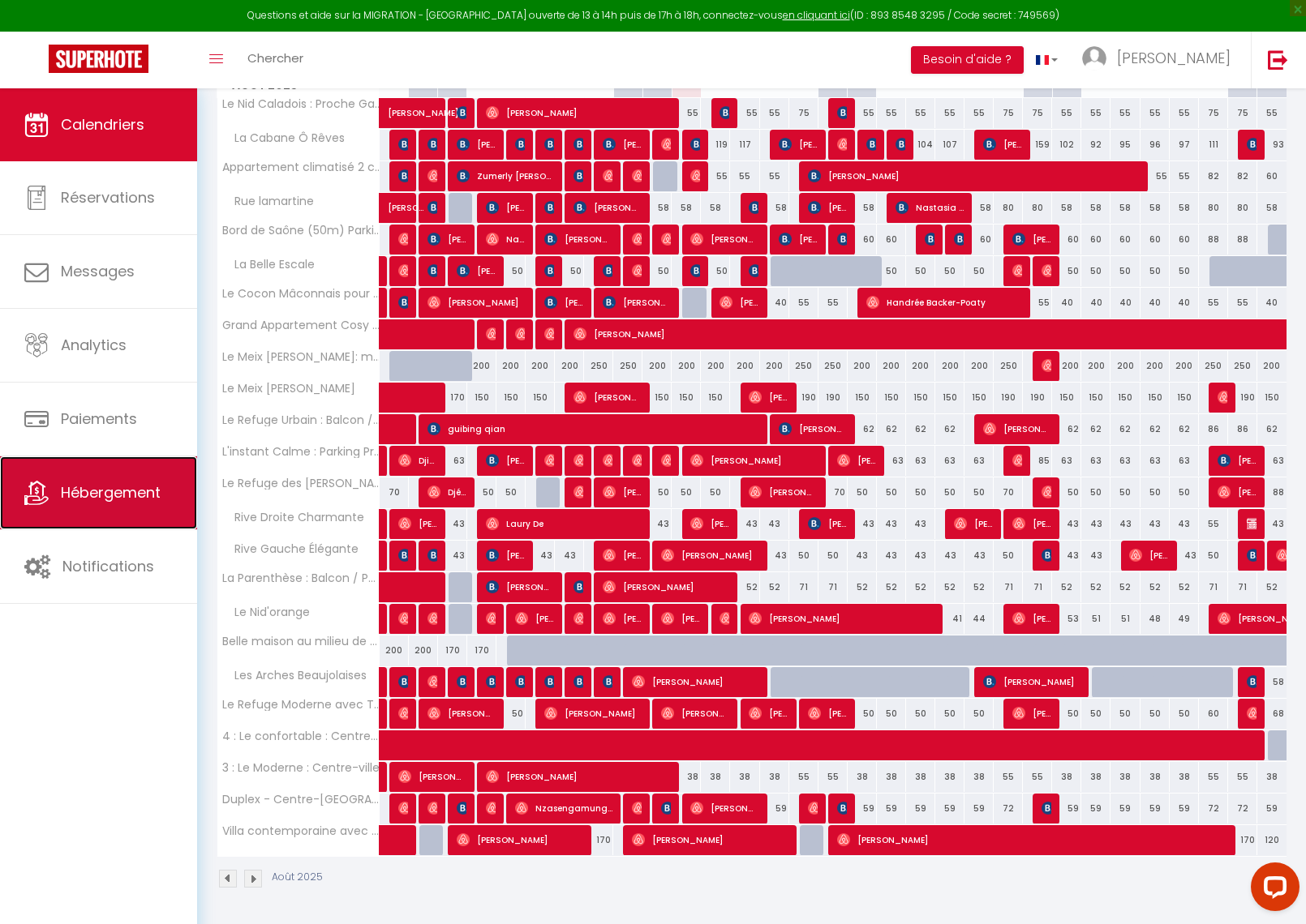
click at [96, 491] on span "Hébergement" at bounding box center [110, 493] width 100 height 21
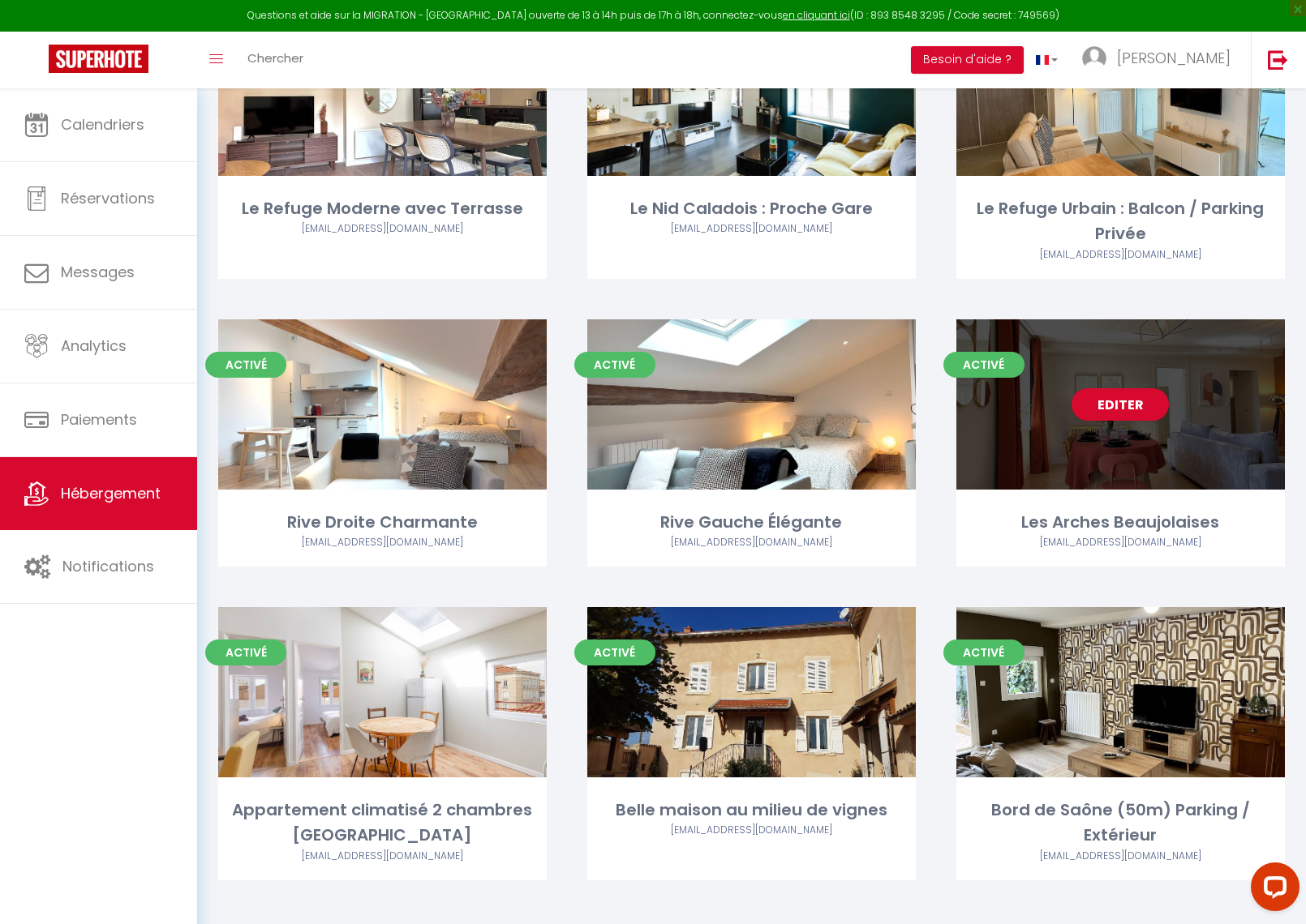
scroll to position [1761, 0]
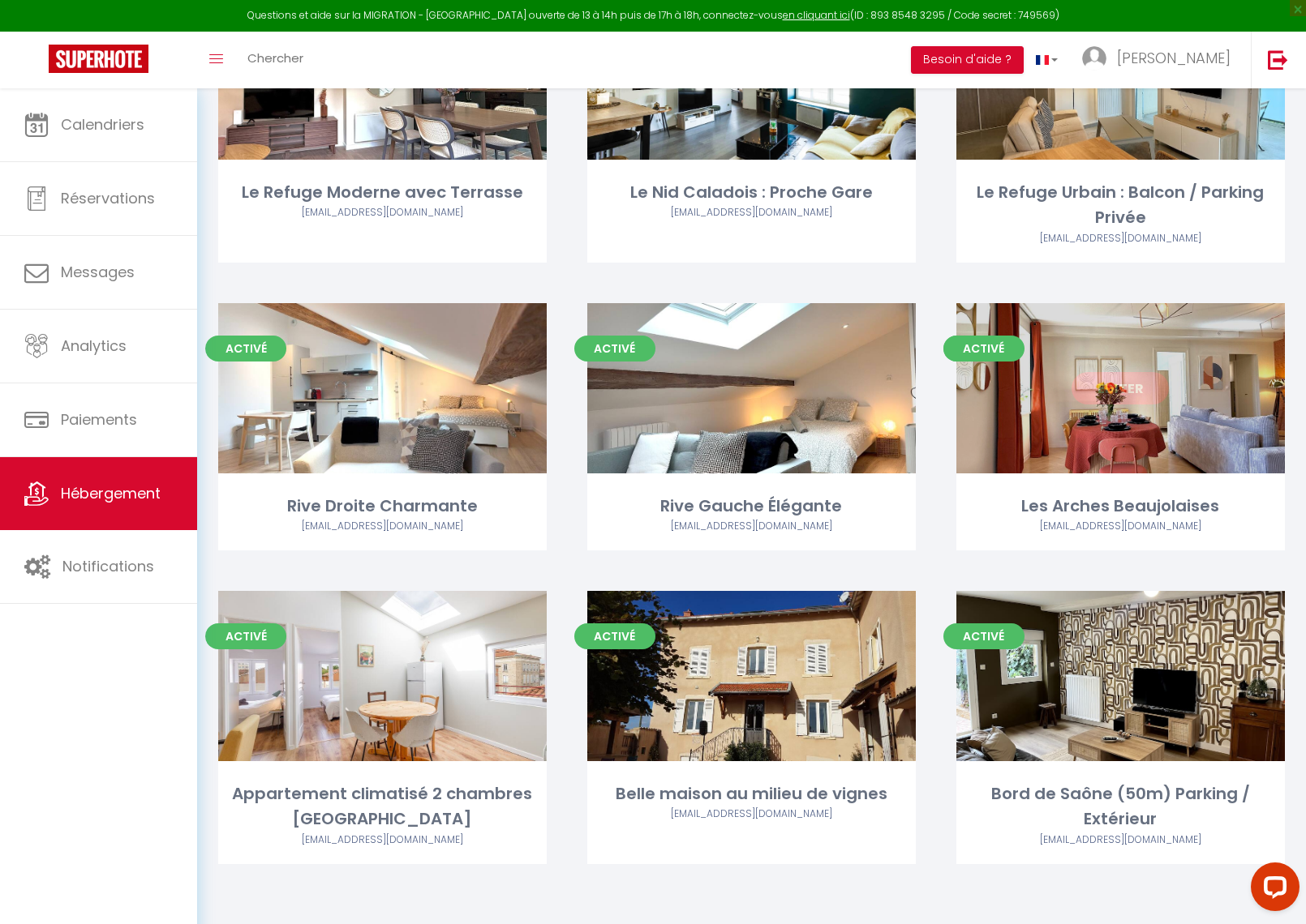
click at [1150, 392] on link "Editer" at bounding box center [1120, 388] width 97 height 33
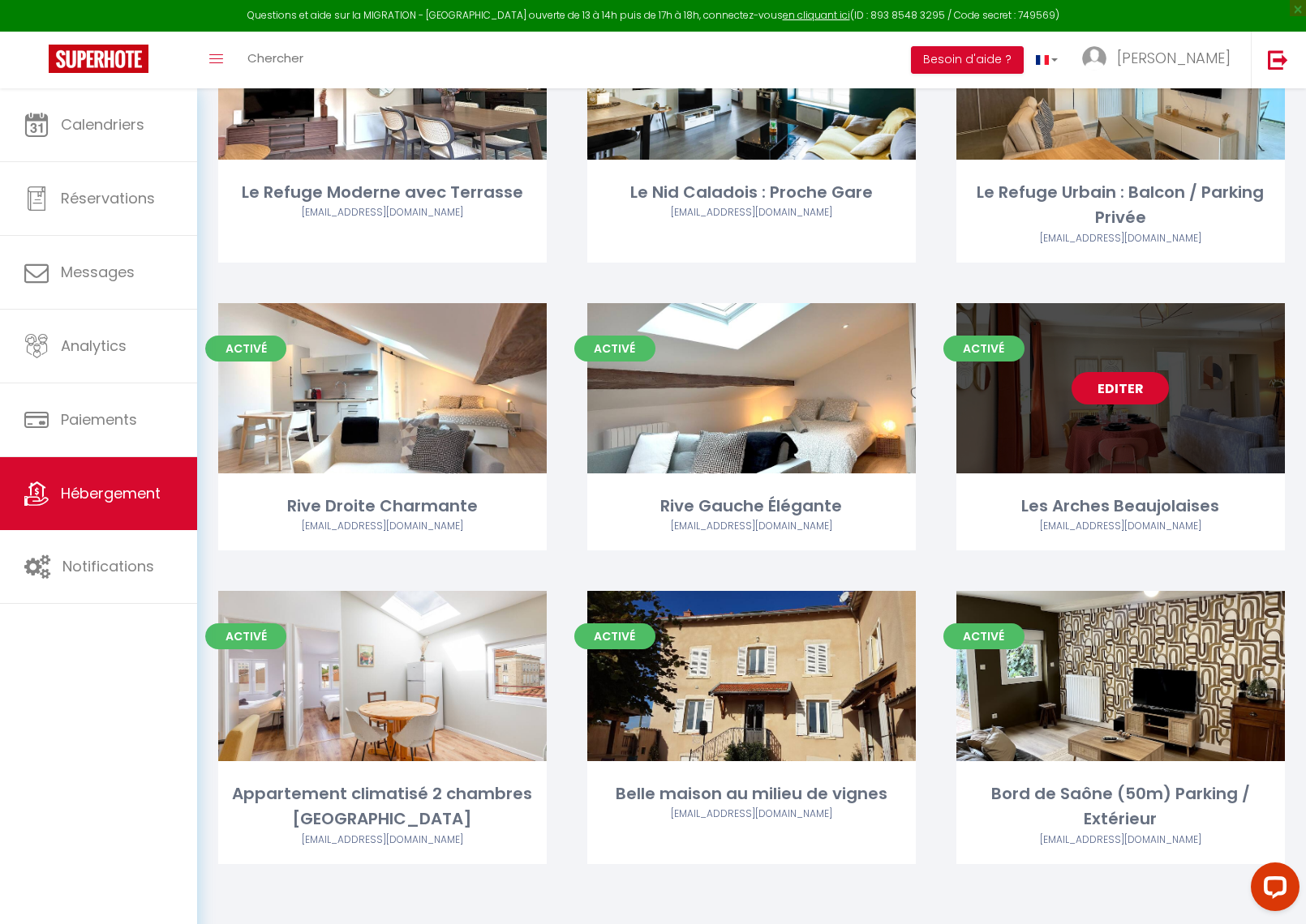
click at [1138, 390] on link "Editer" at bounding box center [1120, 388] width 97 height 33
click at [1139, 390] on link "Editer" at bounding box center [1120, 388] width 97 height 33
select select "3"
select select "2"
select select "1"
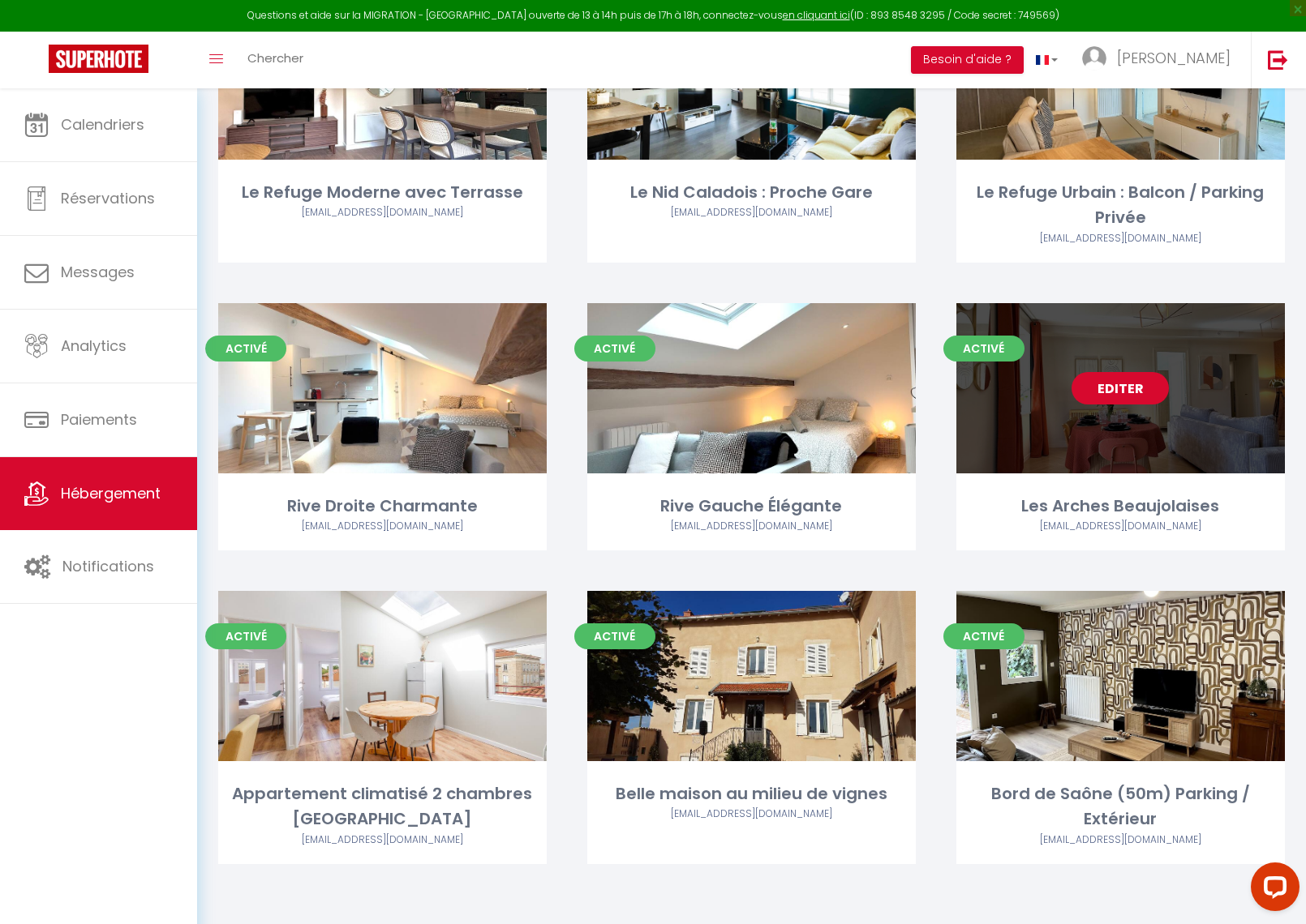
select select "1"
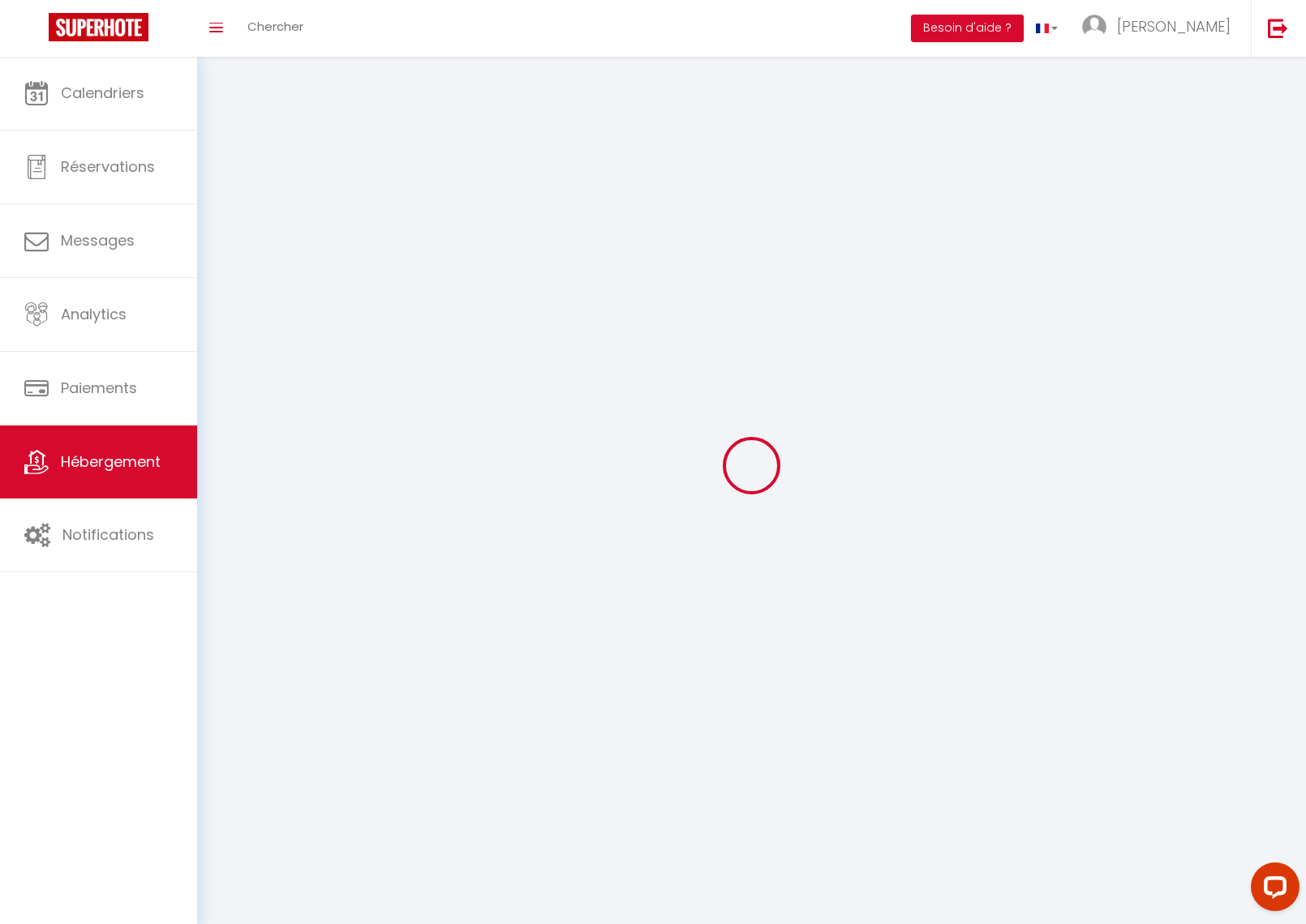
select select
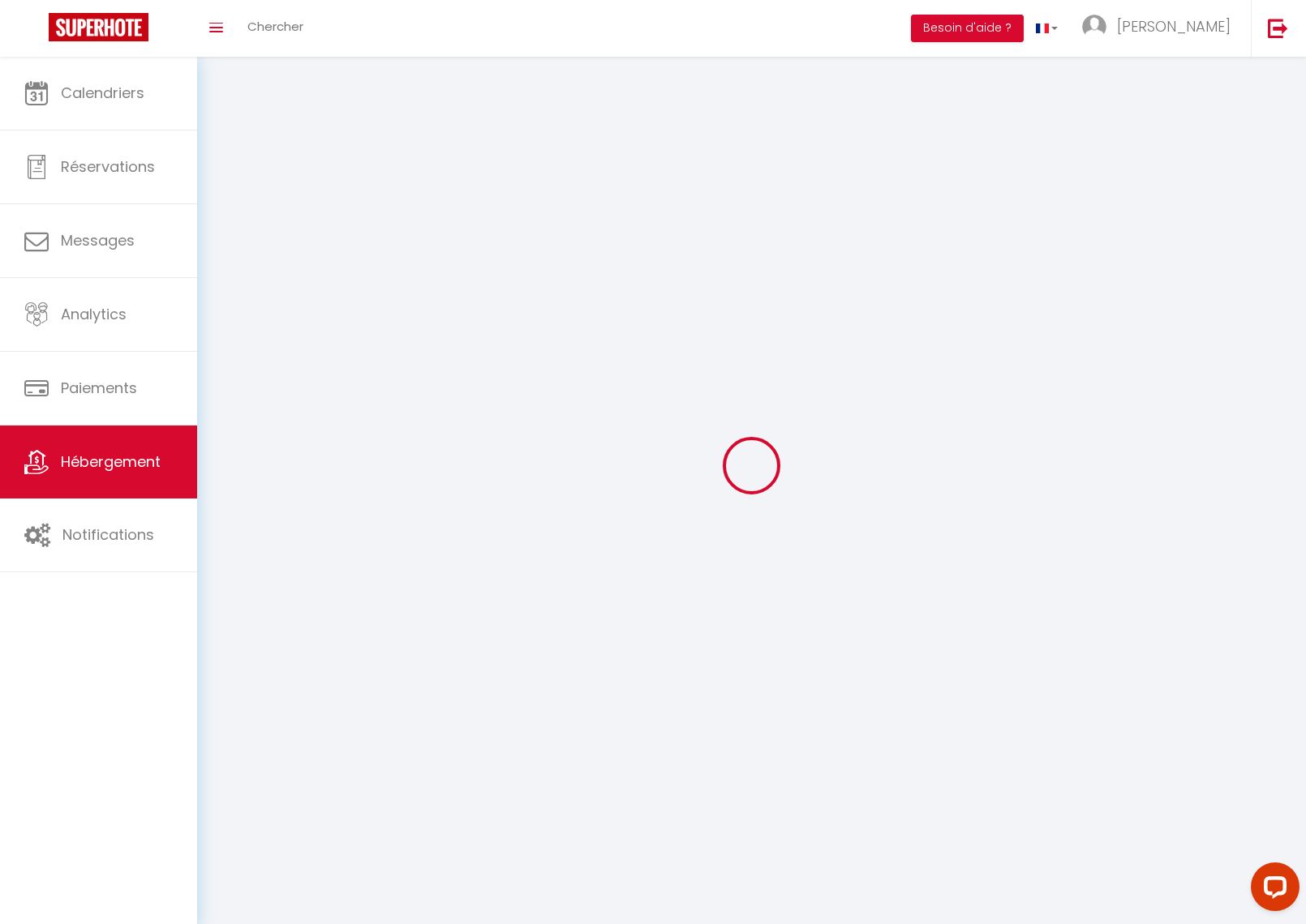
select select
checkbox input "false"
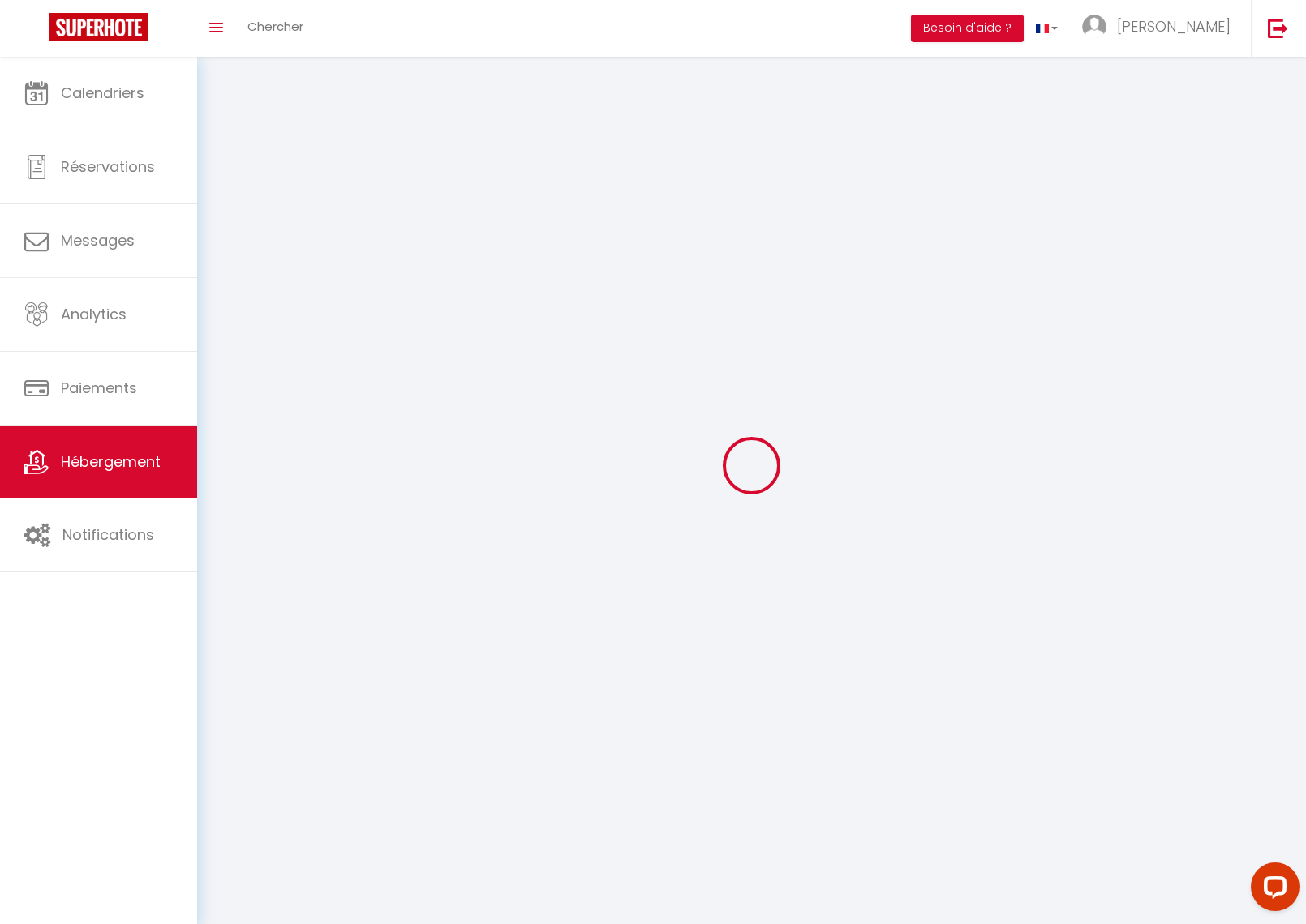
checkbox input "false"
select select
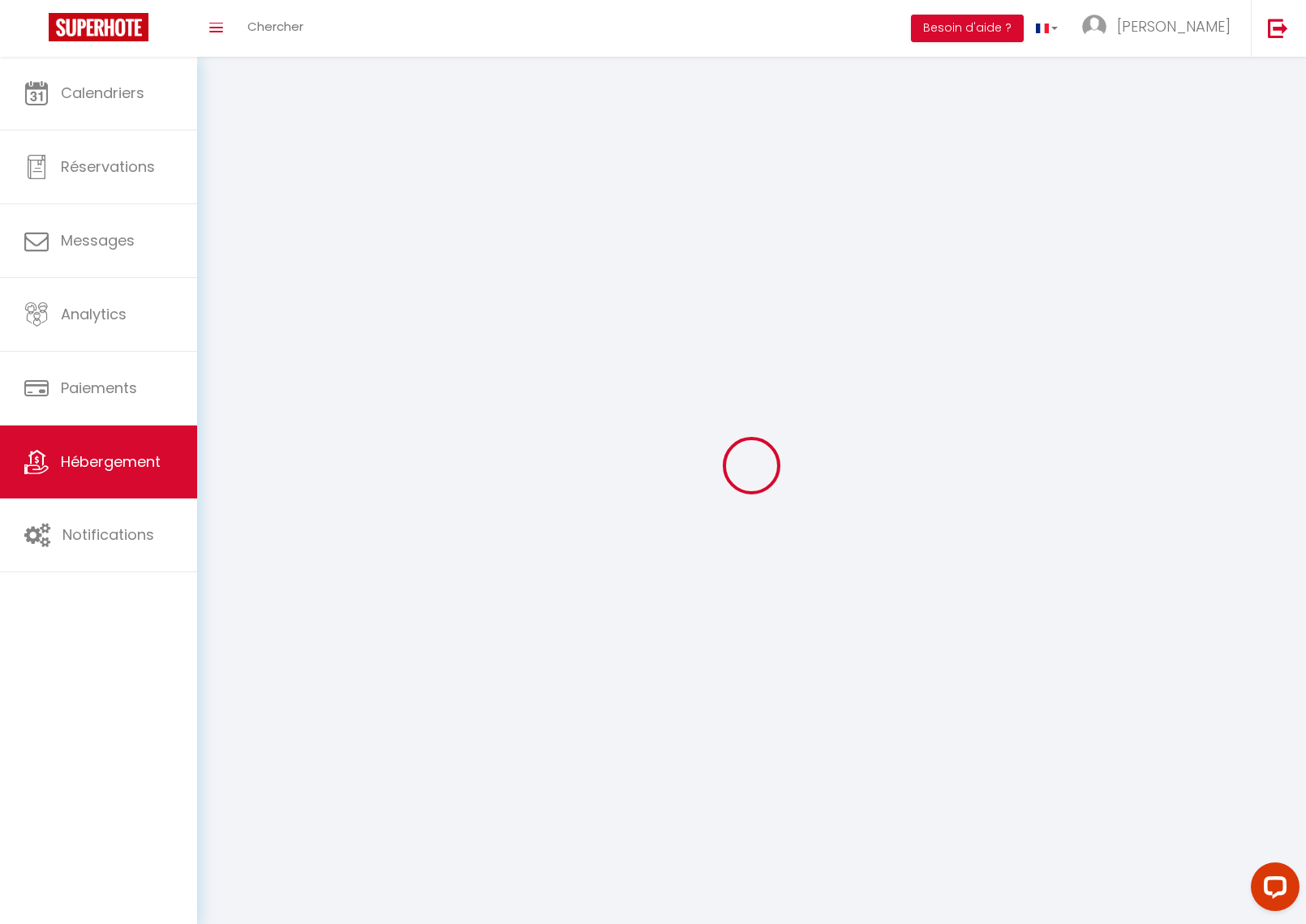
select select
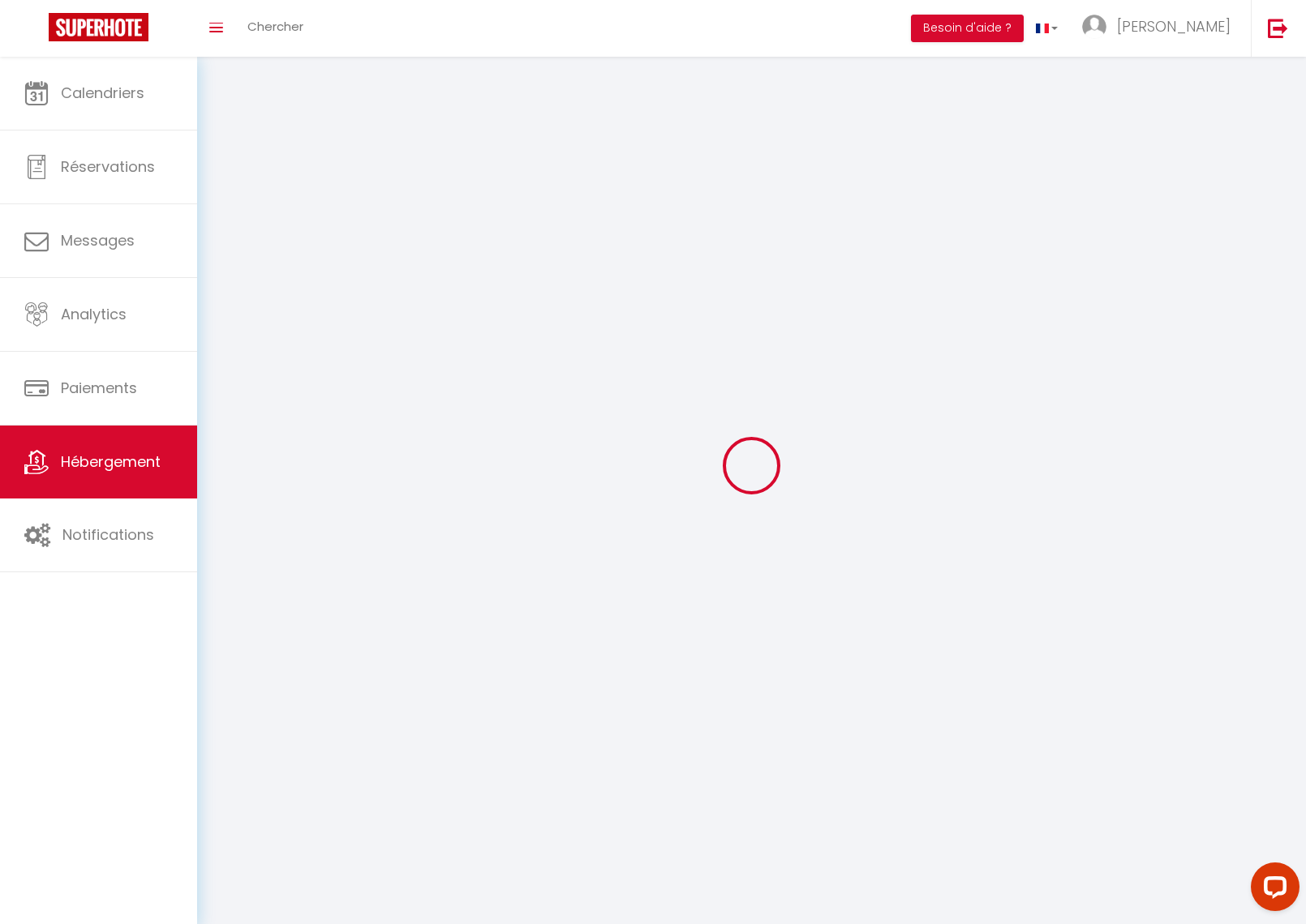
checkbox input "false"
select select
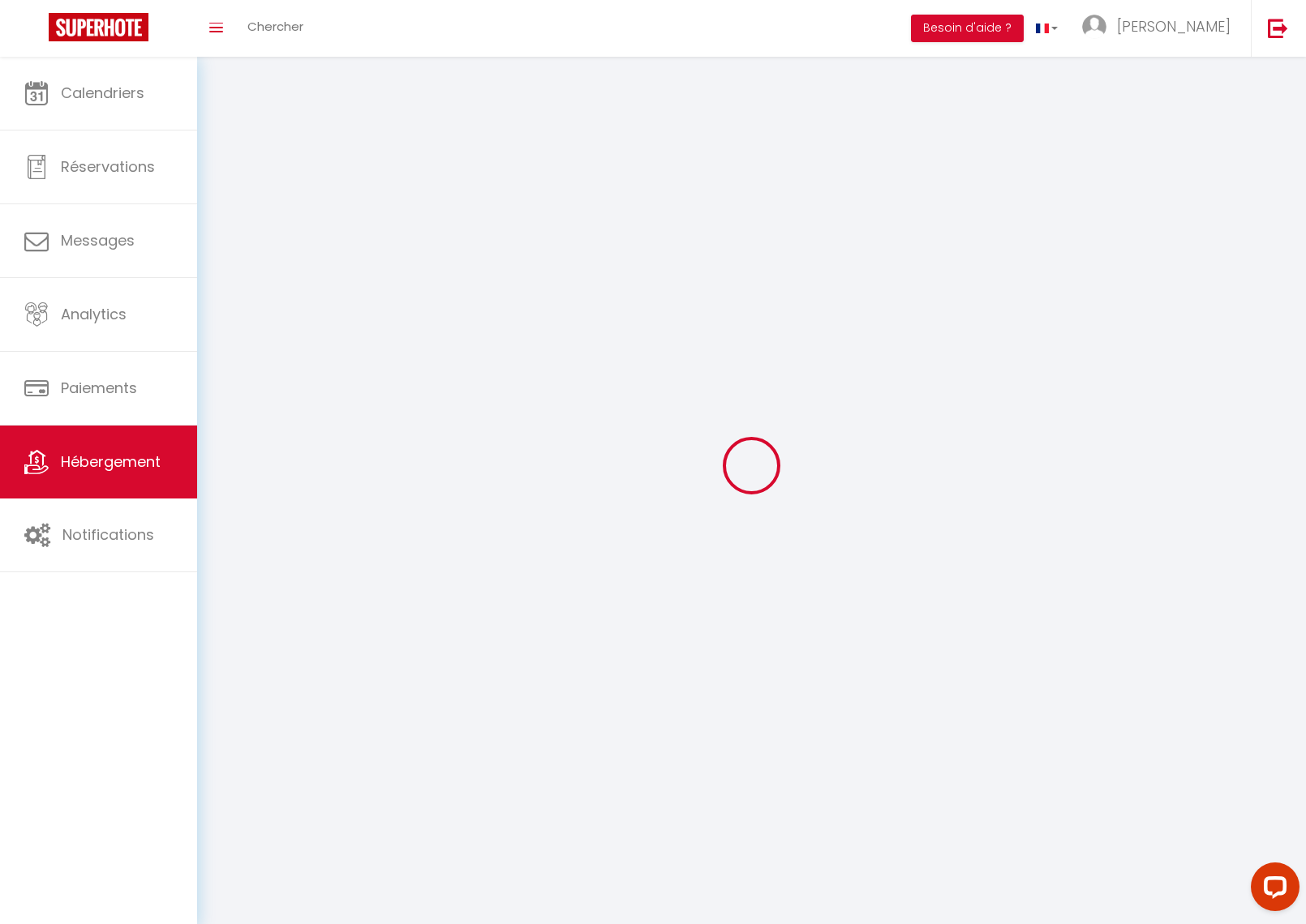
select select
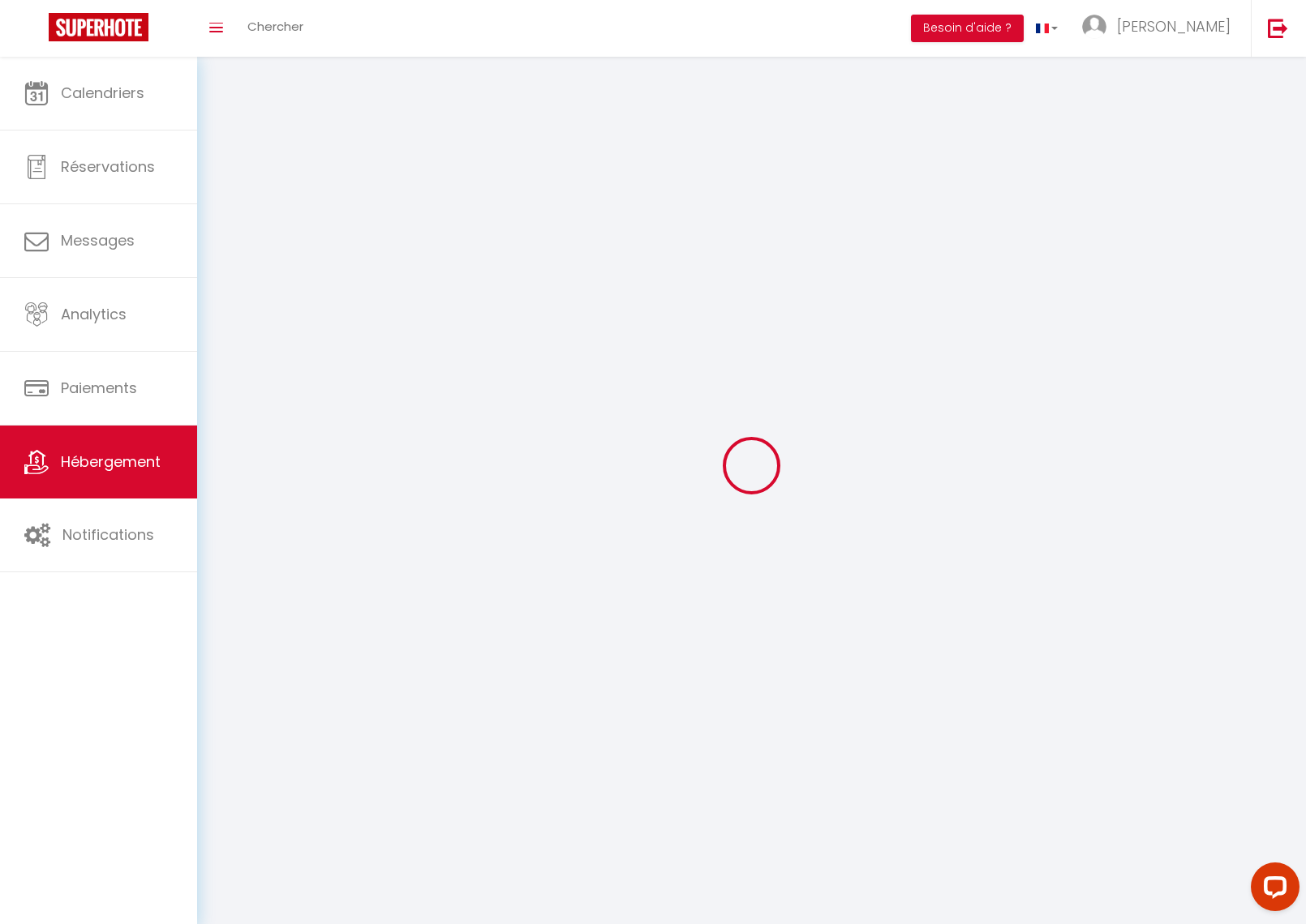
select select
checkbox input "false"
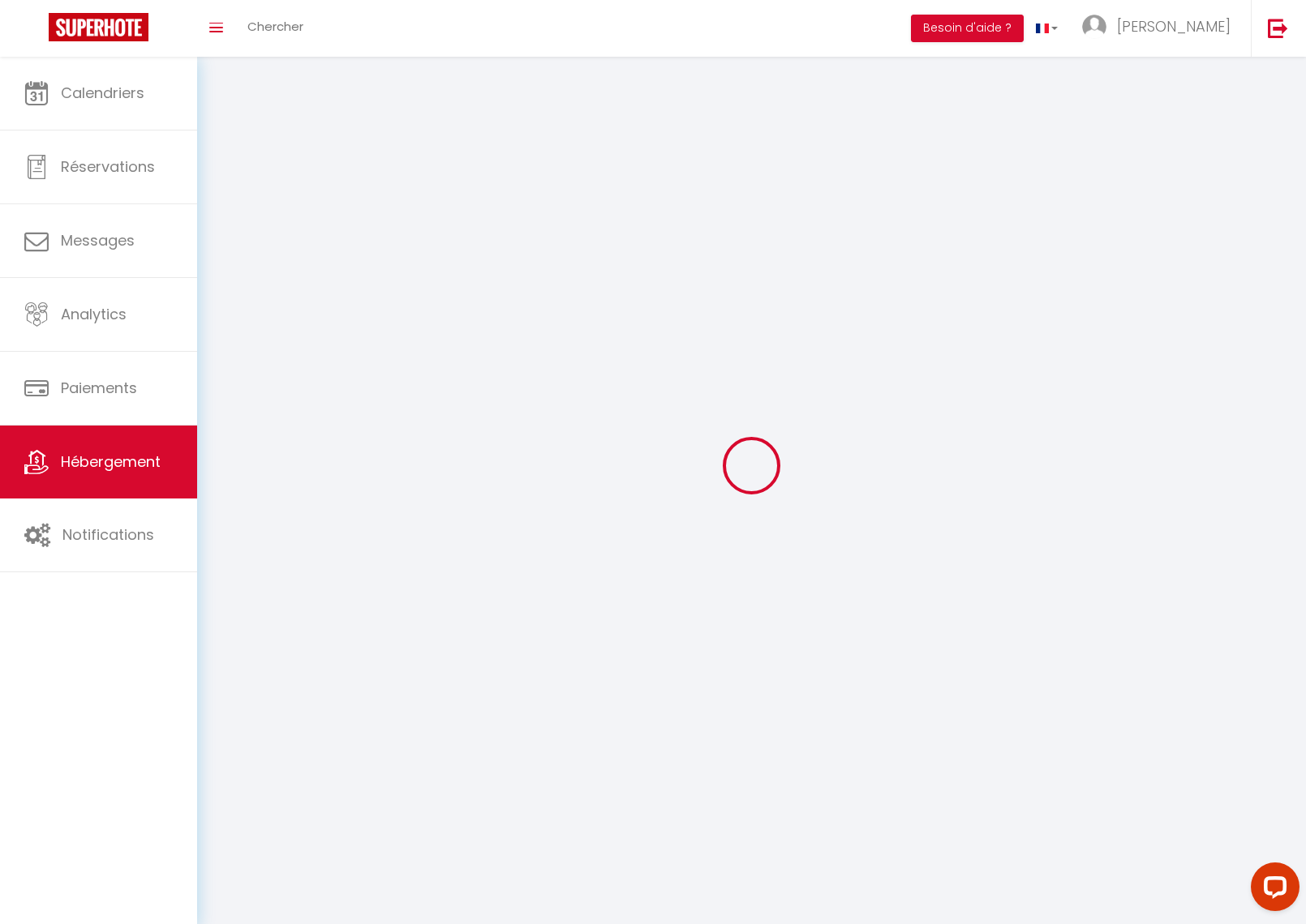
checkbox input "false"
select select
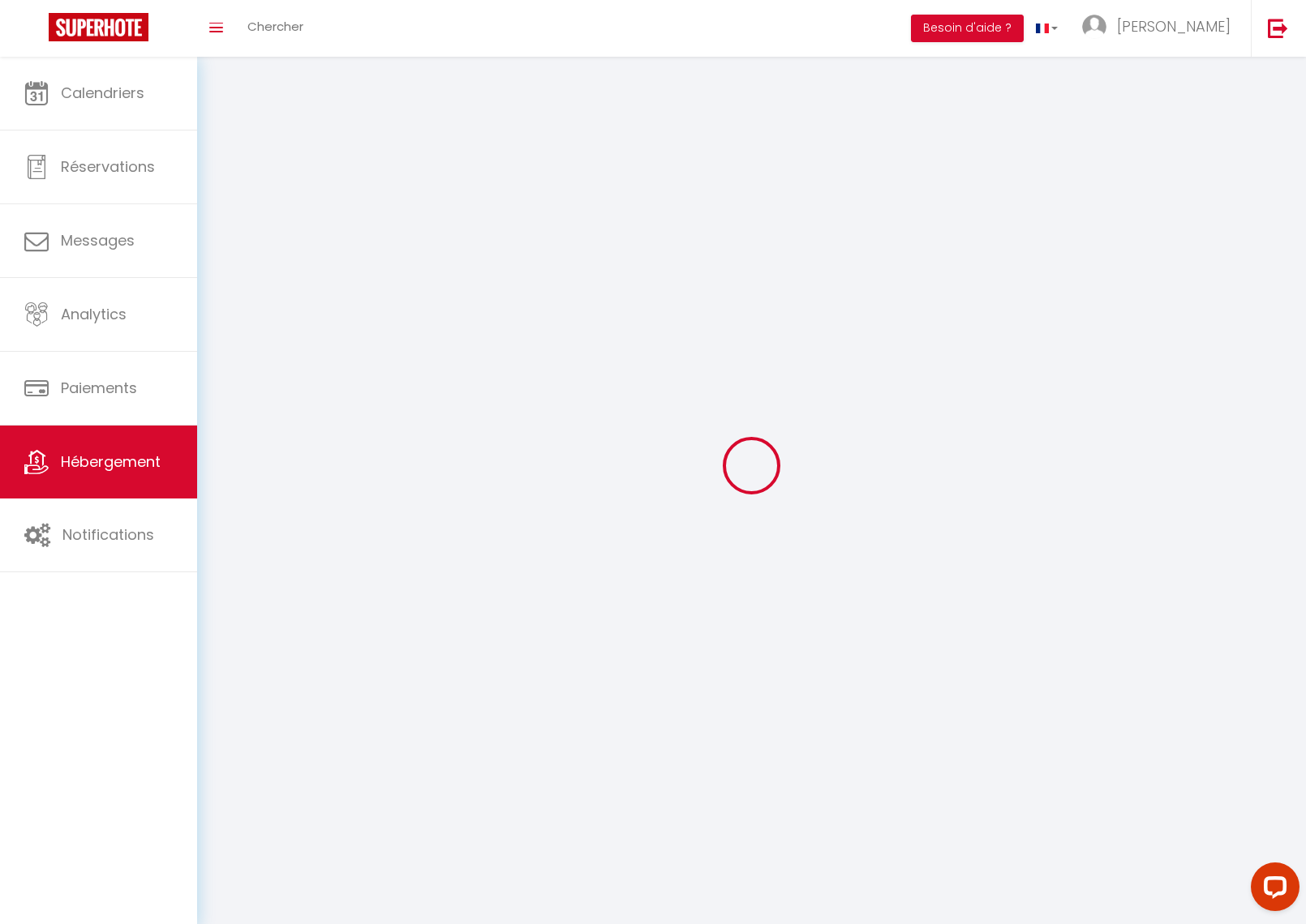
select select
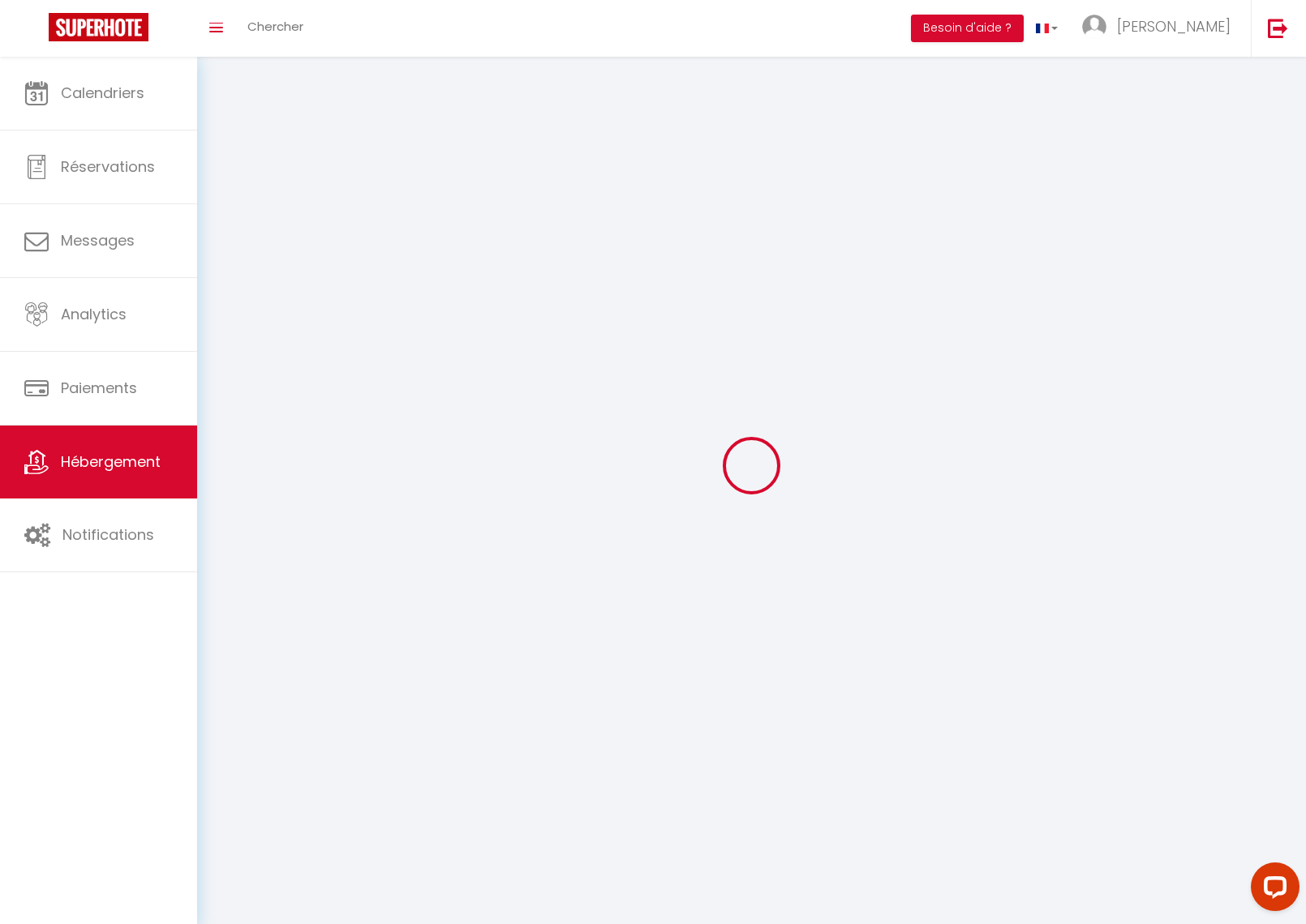
checkbox input "false"
select select
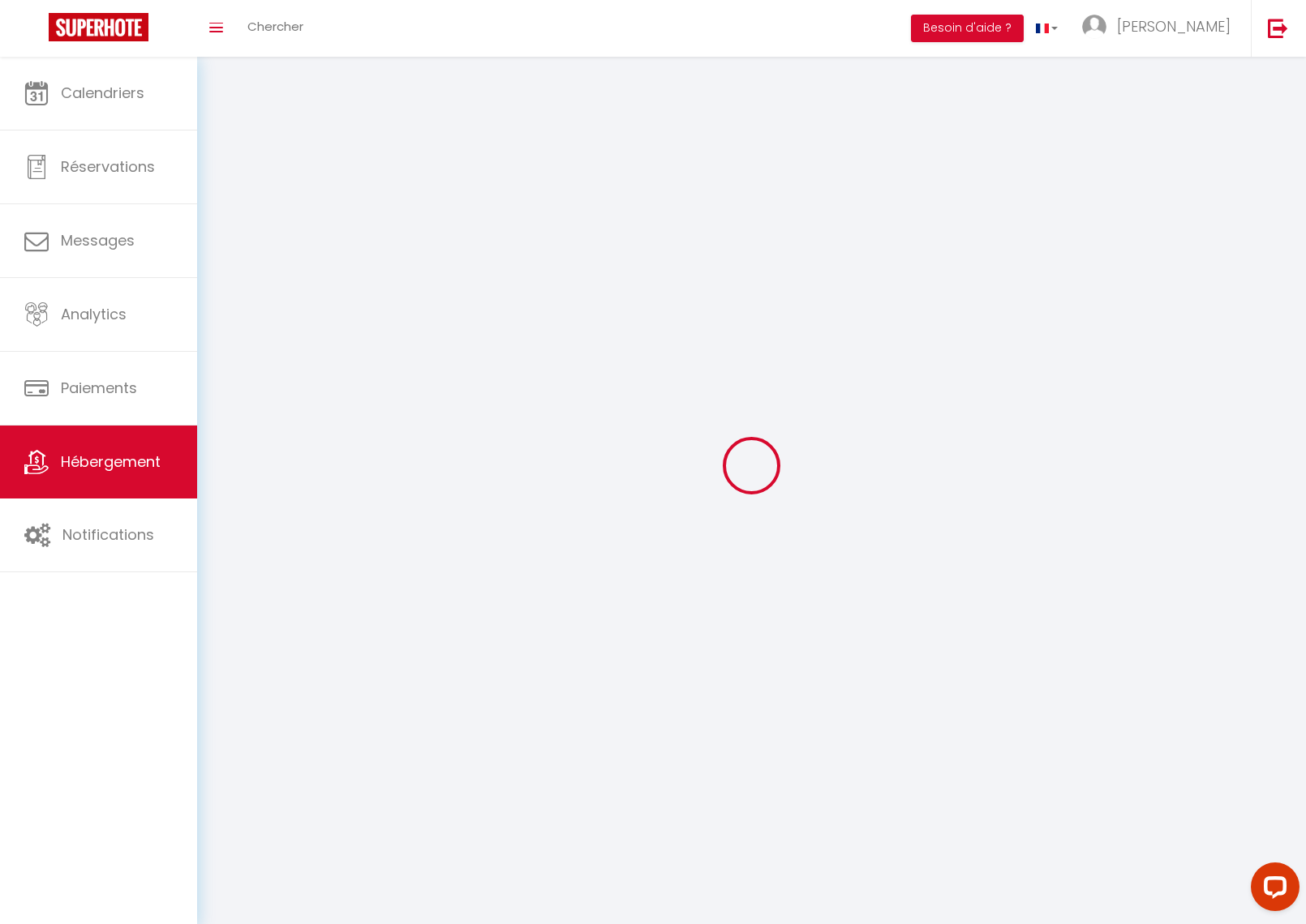
select select
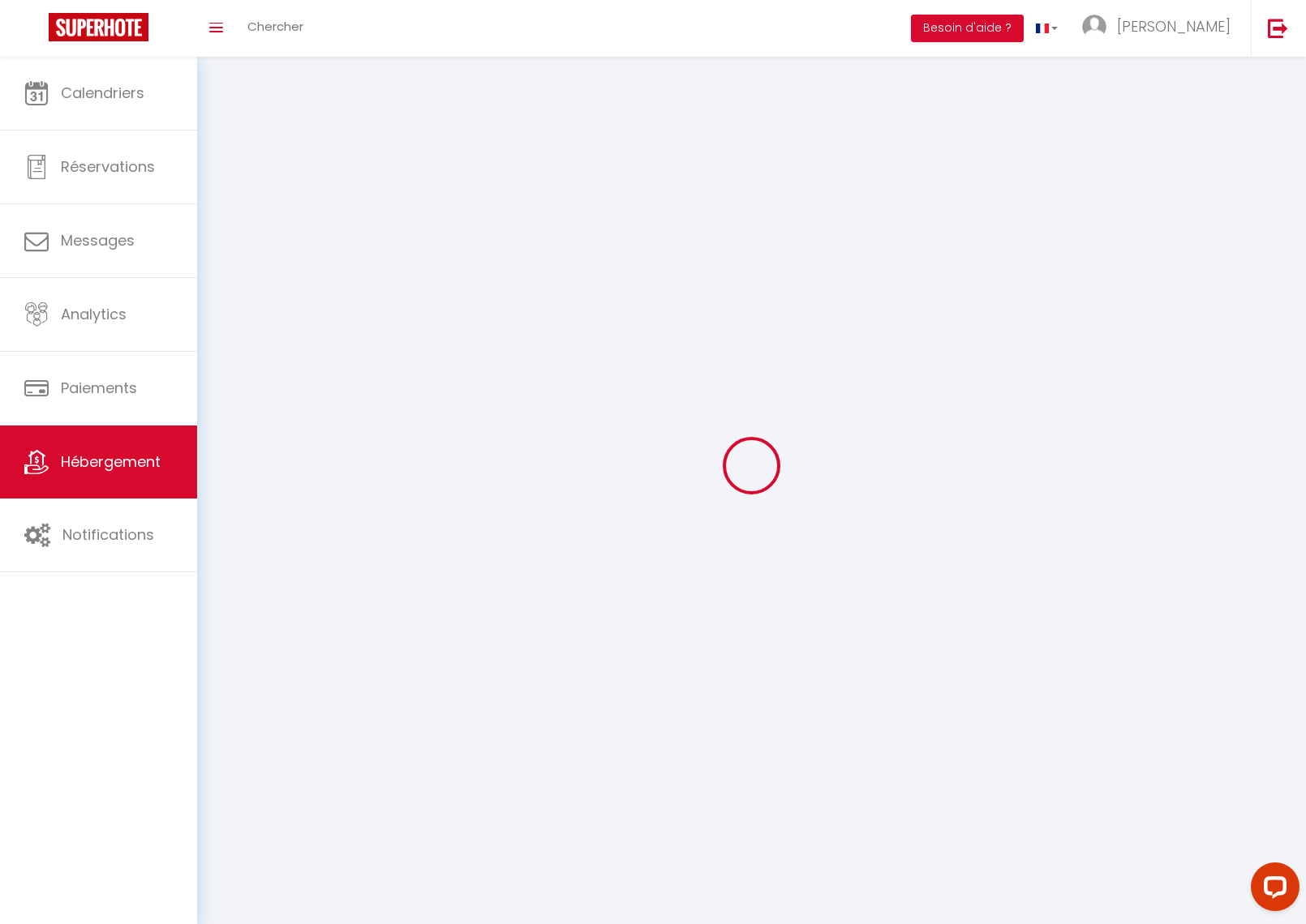
select select
checkbox input "false"
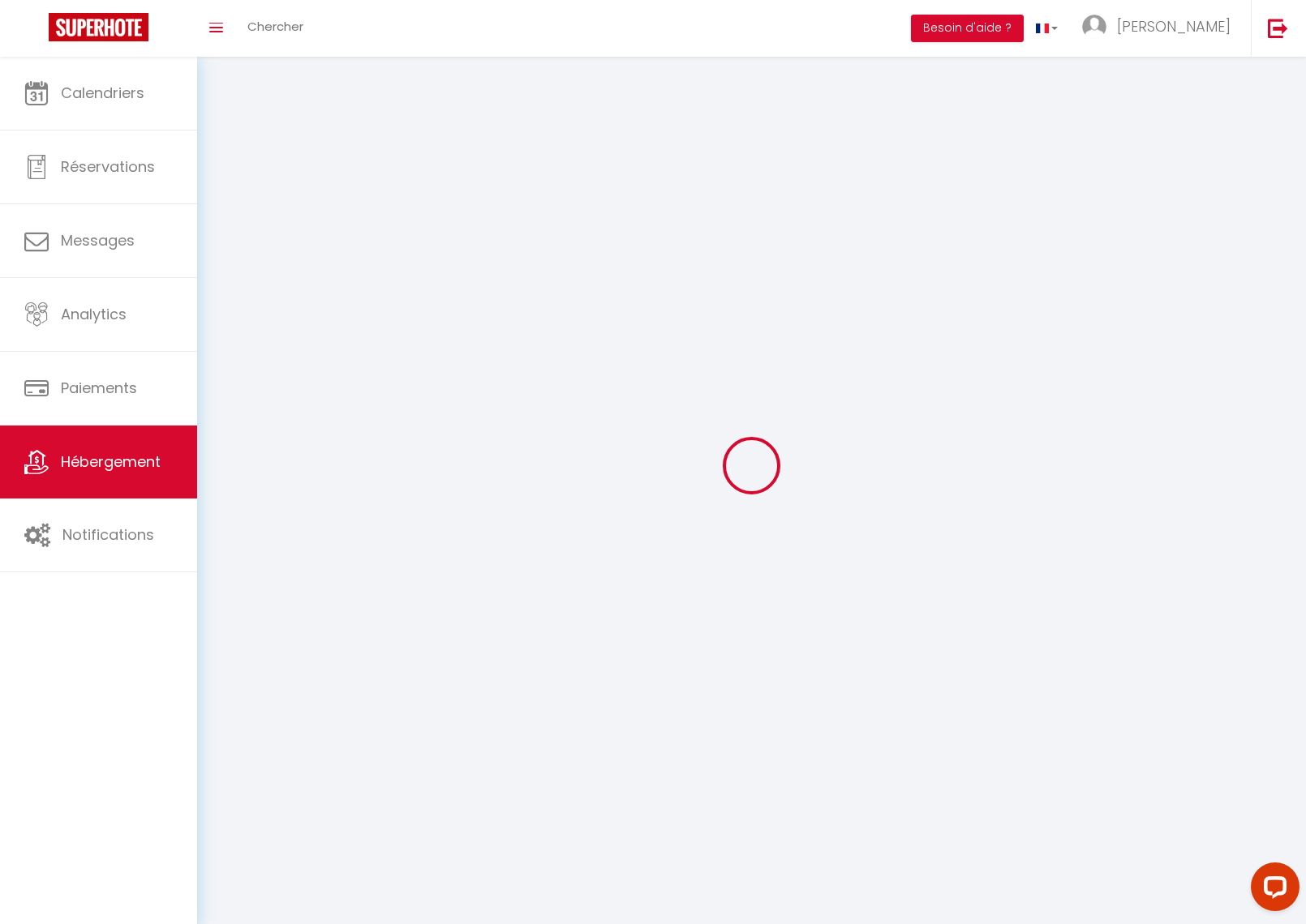
checkbox input "false"
select select
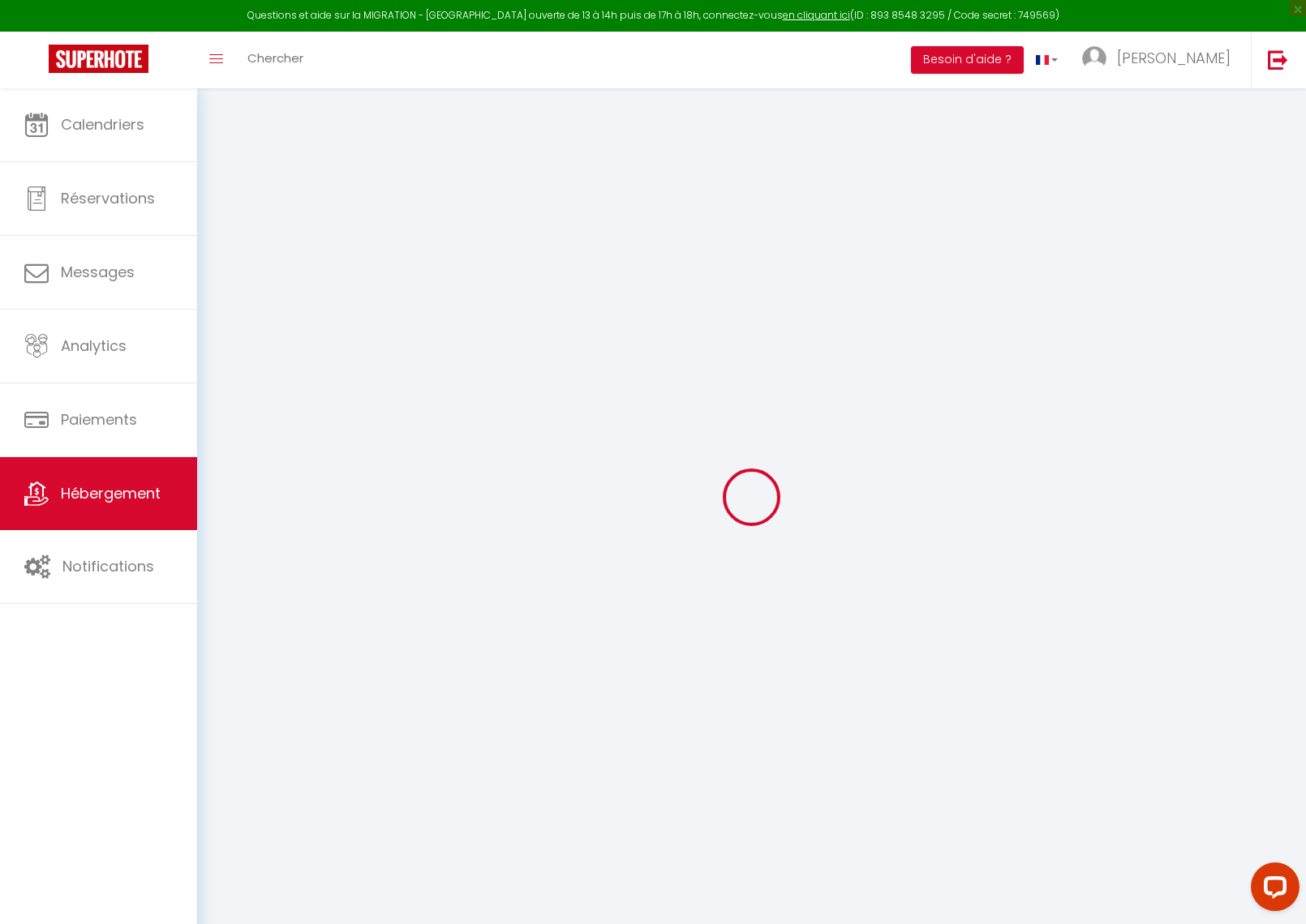
select select "+ 2 %"
select select "+ 22 %"
select select
checkbox input "false"
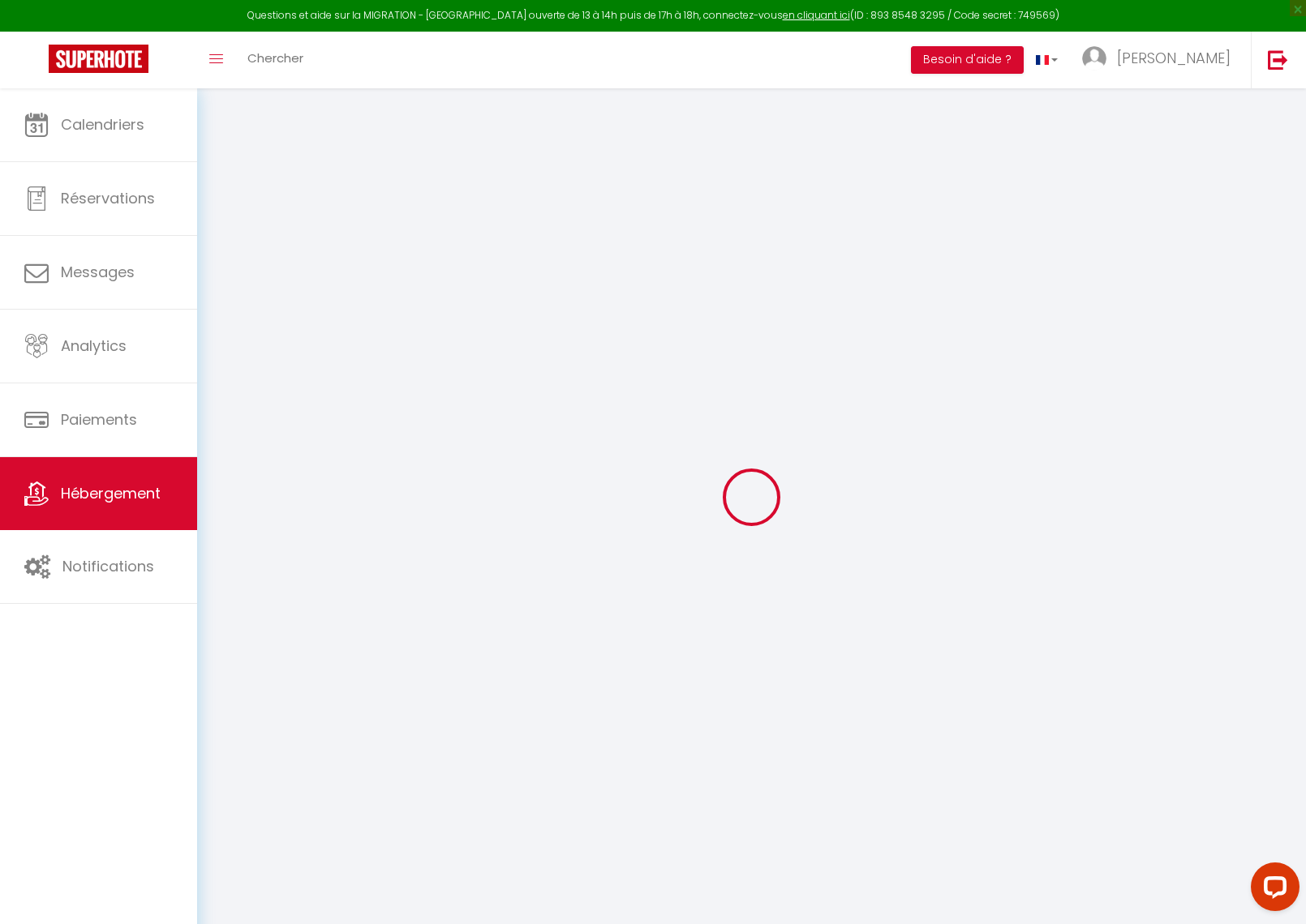
checkbox input "false"
select select "5341-1421496062963977863"
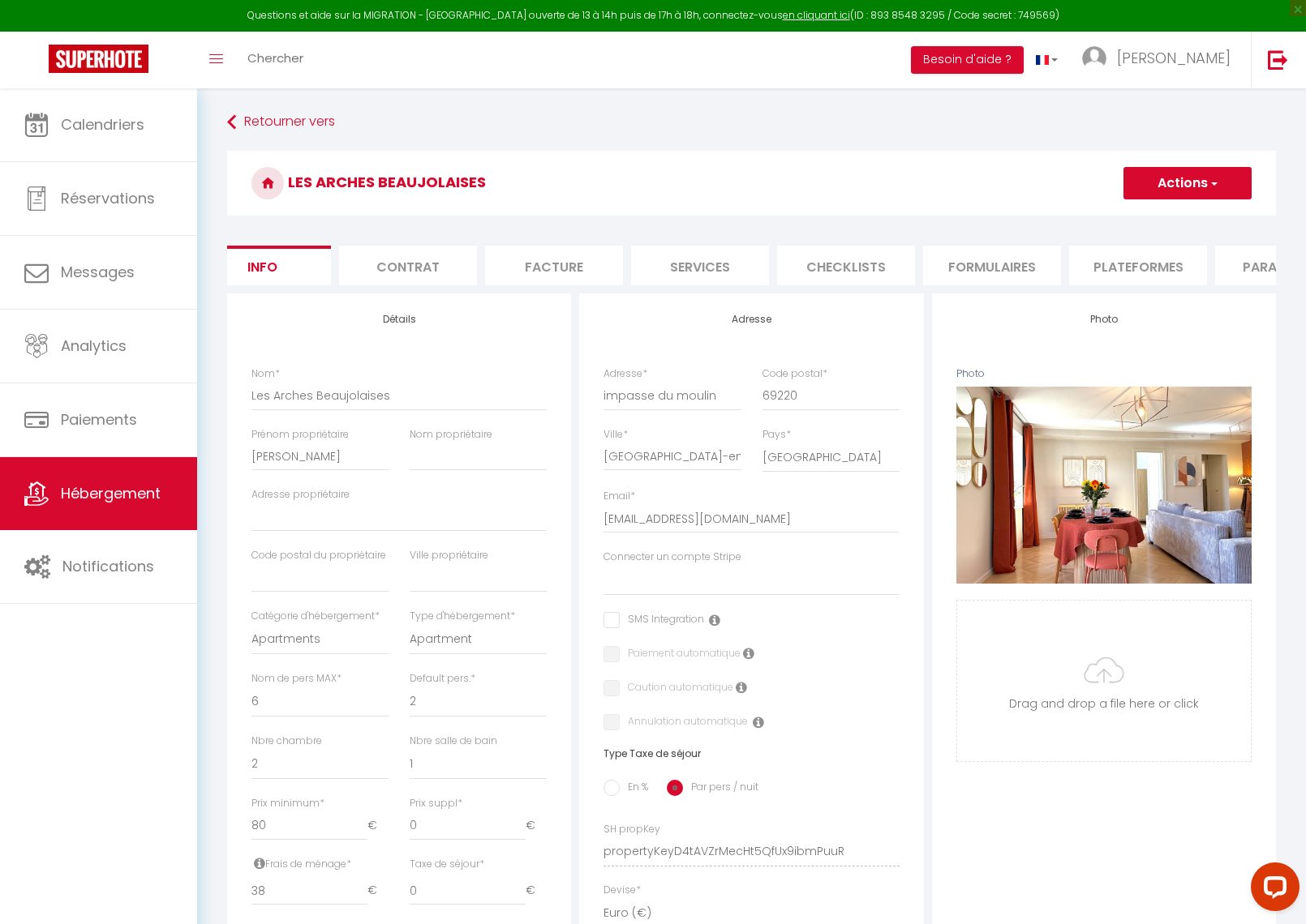
scroll to position [0, 67]
click at [1094, 260] on li "Plateformes" at bounding box center [1104, 266] width 138 height 39
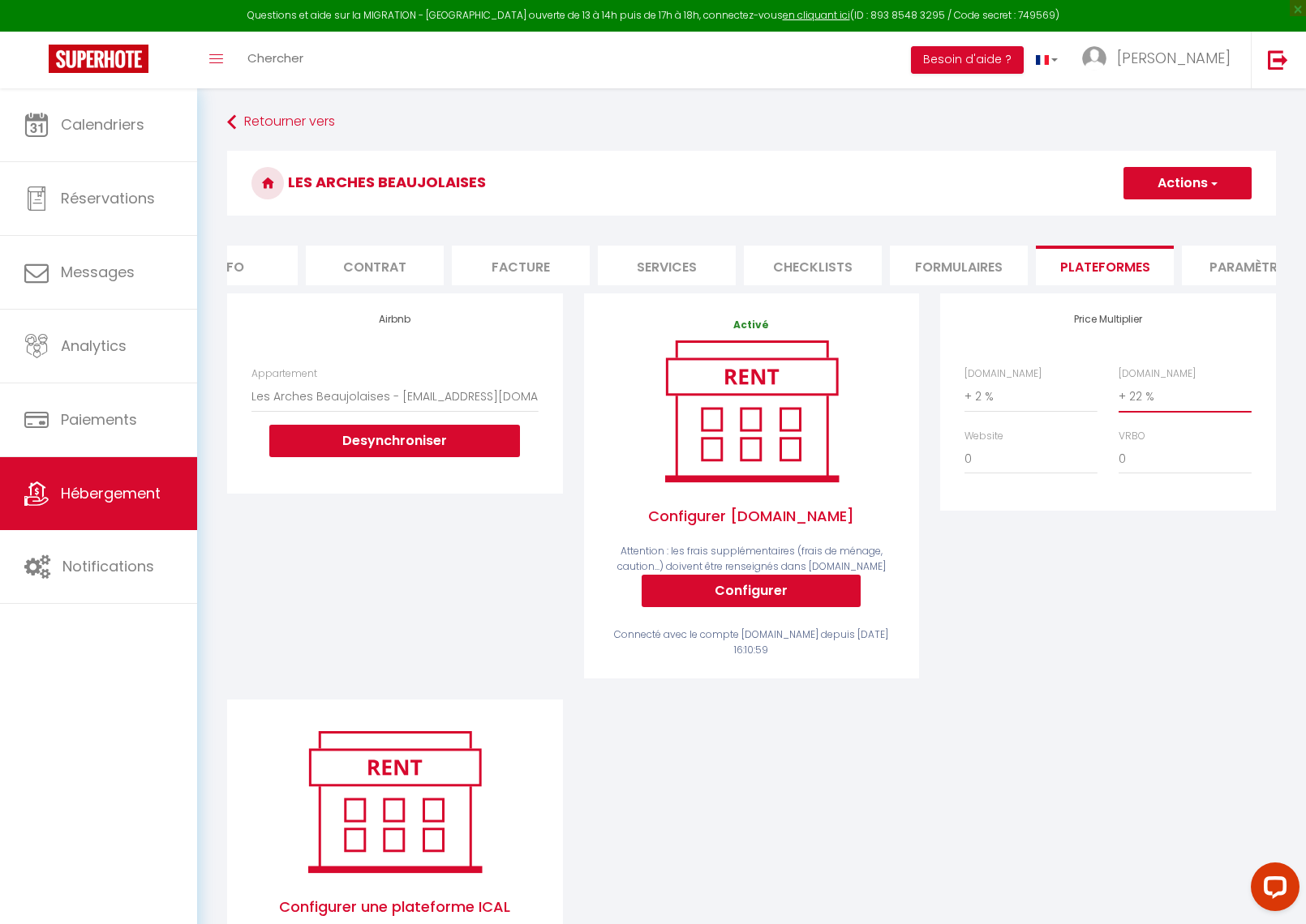
click at [1168, 394] on select "0 + 1 % + 2 % + 3 % + 4 % + 5 % + 6 % + 7 % + 8 % + 9 %" at bounding box center [1185, 396] width 133 height 31
select select "+ 32 %"
click at [1184, 175] on button "Actions" at bounding box center [1187, 183] width 128 height 33
click at [1144, 218] on link "Enregistrer" at bounding box center [1186, 219] width 128 height 22
